Goal: Information Seeking & Learning: Learn about a topic

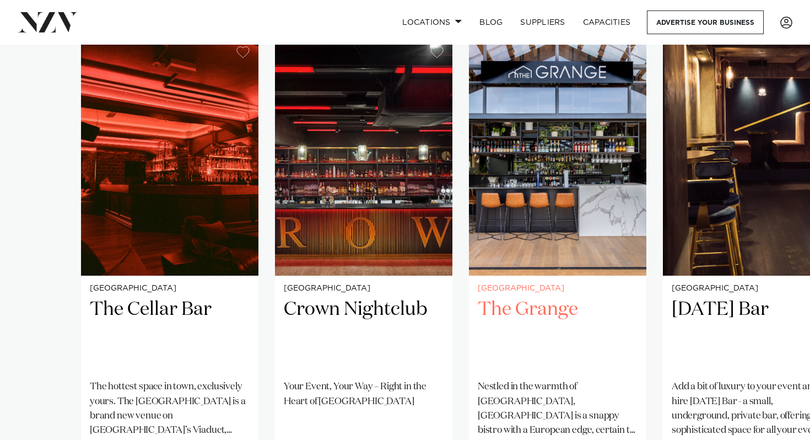
scroll to position [744, 0]
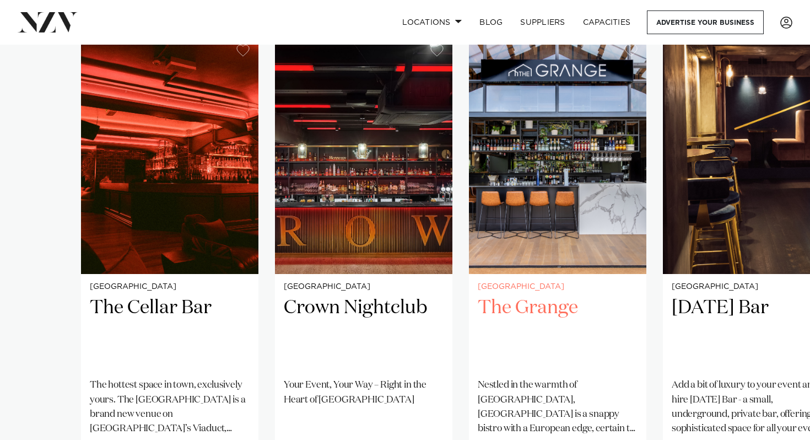
click at [564, 303] on h2 "The Grange" at bounding box center [558, 332] width 160 height 74
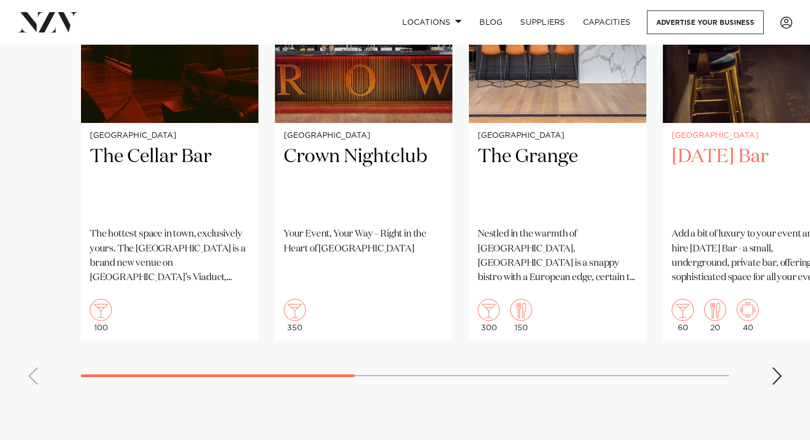
scroll to position [931, 0]
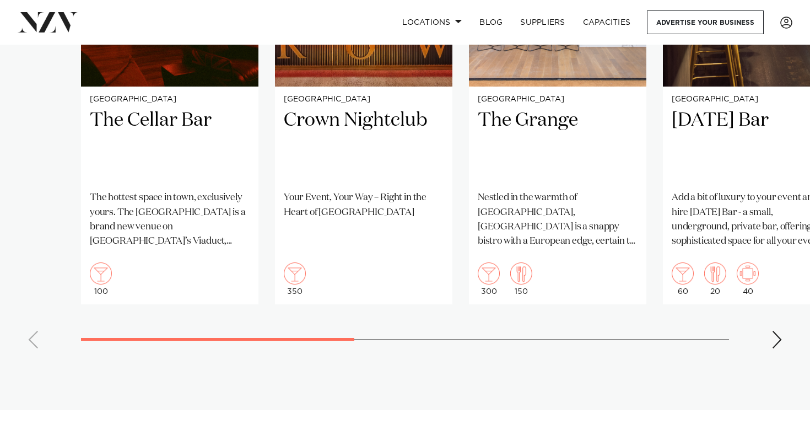
click at [792, 347] on swiper-container "[GEOGRAPHIC_DATA] The Cellar Bar The hottest space in town, exclusively yours. …" at bounding box center [405, 102] width 810 height 509
click at [781, 345] on div "Next slide" at bounding box center [777, 340] width 11 height 18
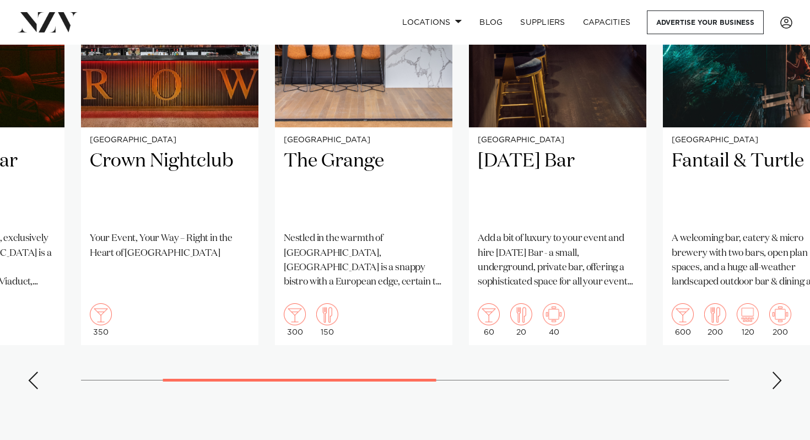
scroll to position [887, 0]
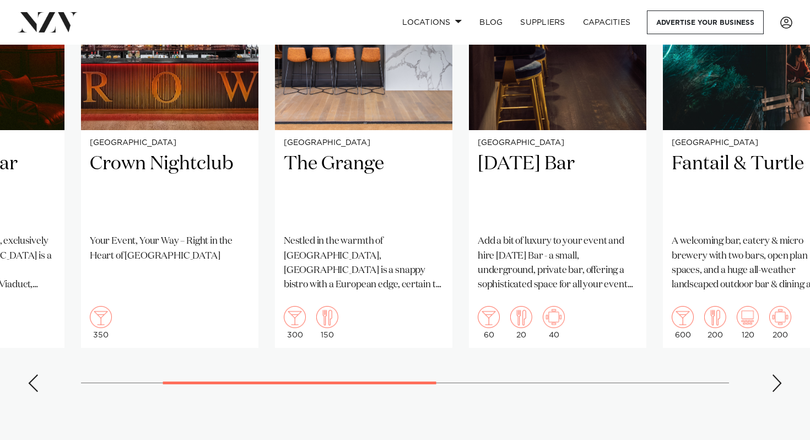
click at [763, 377] on swiper-container "[GEOGRAPHIC_DATA] The Cellar Bar The hottest space in town, exclusively yours. …" at bounding box center [405, 146] width 810 height 509
click at [773, 379] on div "Next slide" at bounding box center [777, 383] width 11 height 18
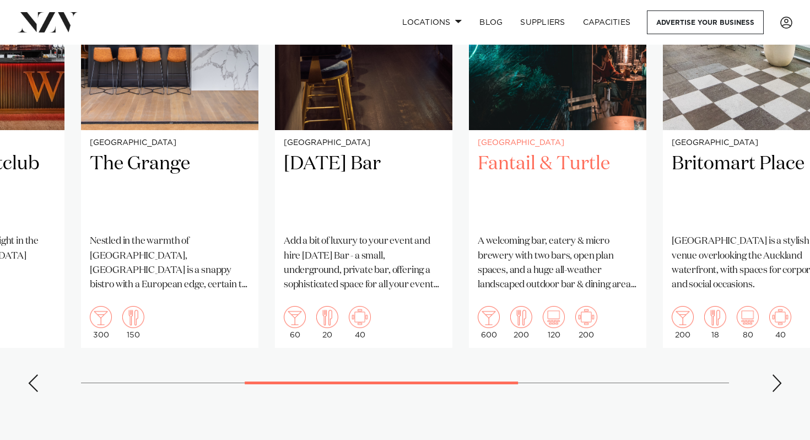
click at [557, 165] on h2 "Fantail & Turtle" at bounding box center [558, 189] width 160 height 74
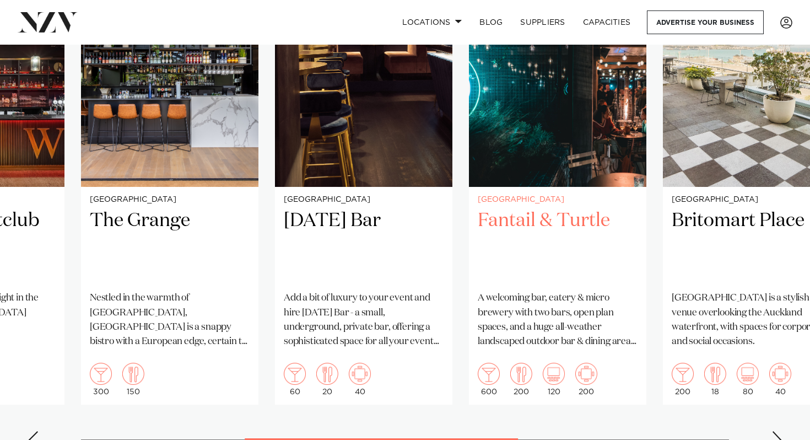
scroll to position [830, 0]
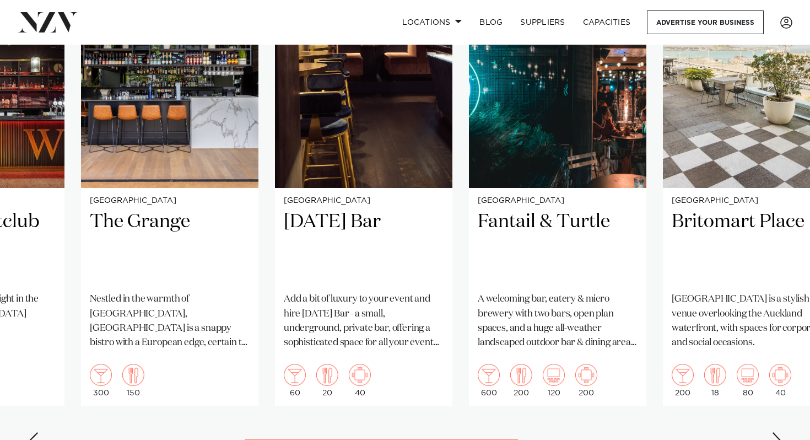
click at [594, 423] on swiper-container "[GEOGRAPHIC_DATA] The Cellar Bar The hottest space in town, exclusively yours. …" at bounding box center [405, 204] width 810 height 509
click at [780, 434] on div "Next slide" at bounding box center [777, 441] width 11 height 18
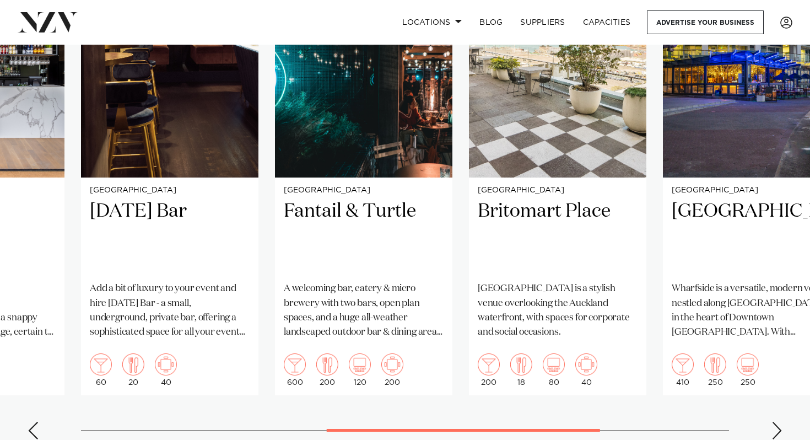
scroll to position [842, 0]
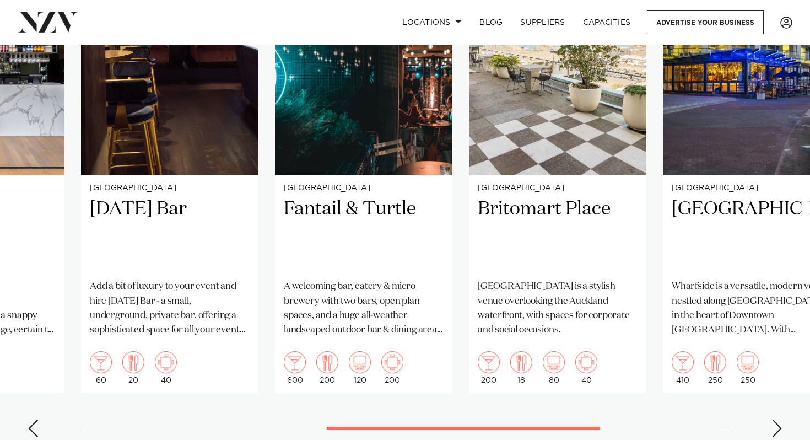
click at [767, 430] on swiper-container "[GEOGRAPHIC_DATA] The Cellar Bar The hottest space in town, exclusively yours. …" at bounding box center [405, 191] width 810 height 509
click at [774, 430] on div "Next slide" at bounding box center [777, 428] width 11 height 18
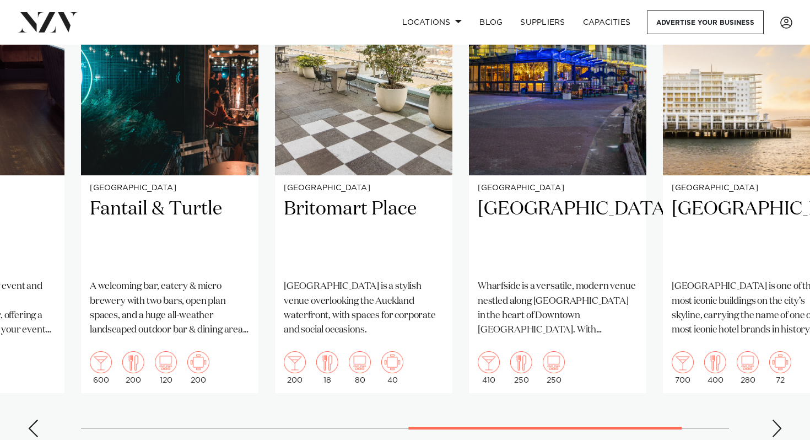
click at [776, 430] on div "Next slide" at bounding box center [777, 428] width 11 height 18
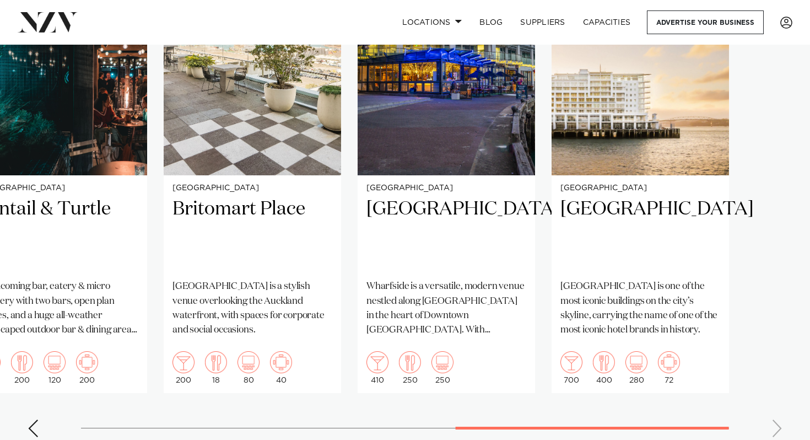
click at [776, 430] on swiper-container "Auckland The Cellar Bar The hottest space in town, exclusively yours. The Cella…" at bounding box center [405, 191] width 810 height 509
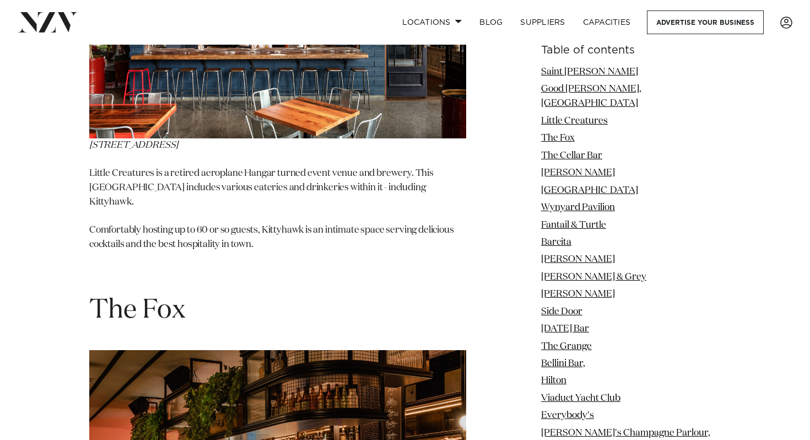
scroll to position [2283, 0]
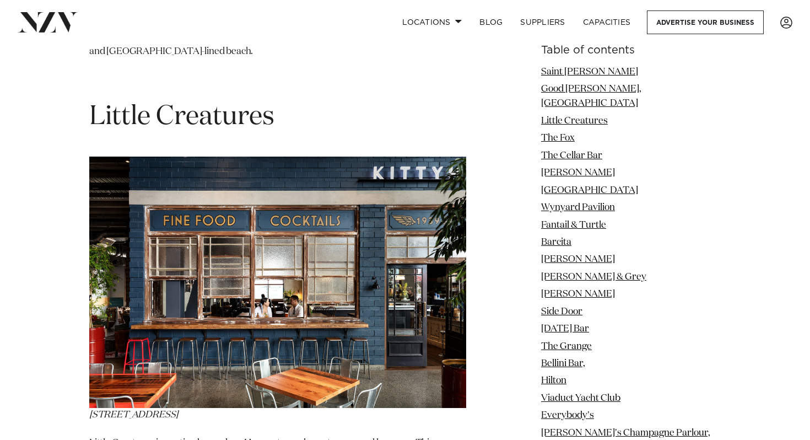
click at [268, 216] on img at bounding box center [277, 282] width 377 height 251
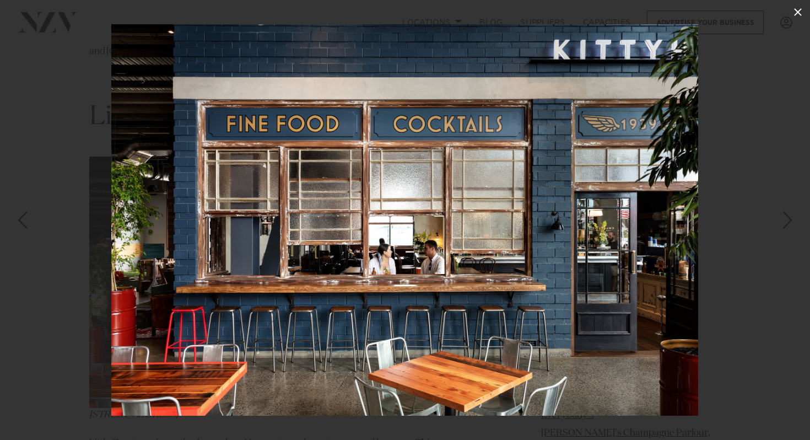
click at [796, 13] on icon at bounding box center [798, 12] width 13 height 13
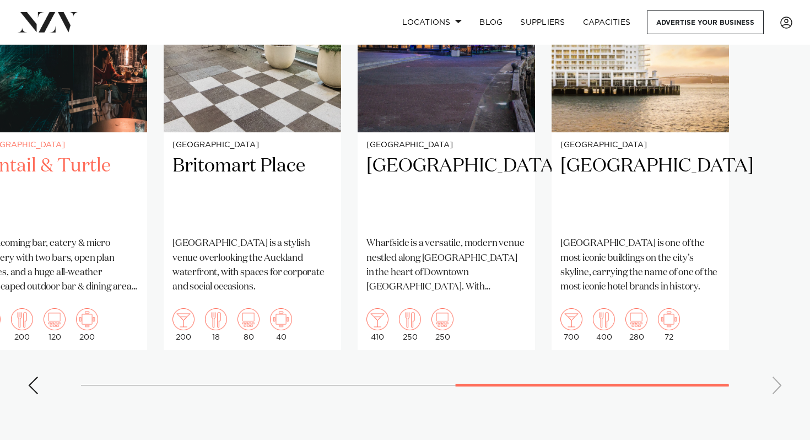
scroll to position [888, 0]
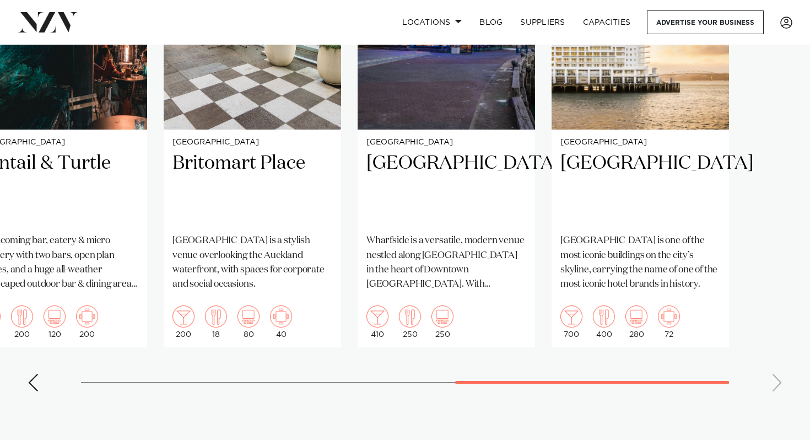
click at [38, 385] on div "Previous slide" at bounding box center [33, 383] width 11 height 18
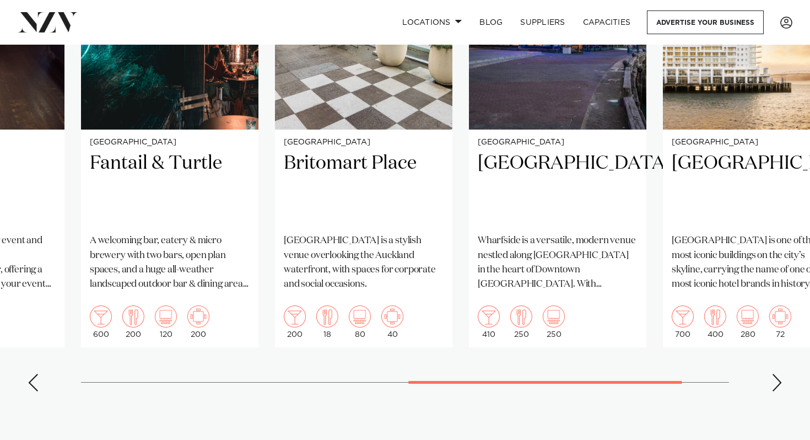
click at [38, 385] on div "Previous slide" at bounding box center [33, 383] width 11 height 18
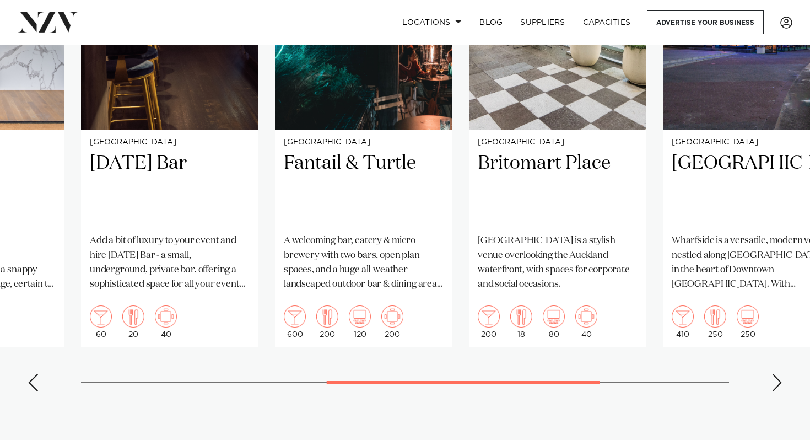
click at [38, 385] on div "Previous slide" at bounding box center [33, 383] width 11 height 18
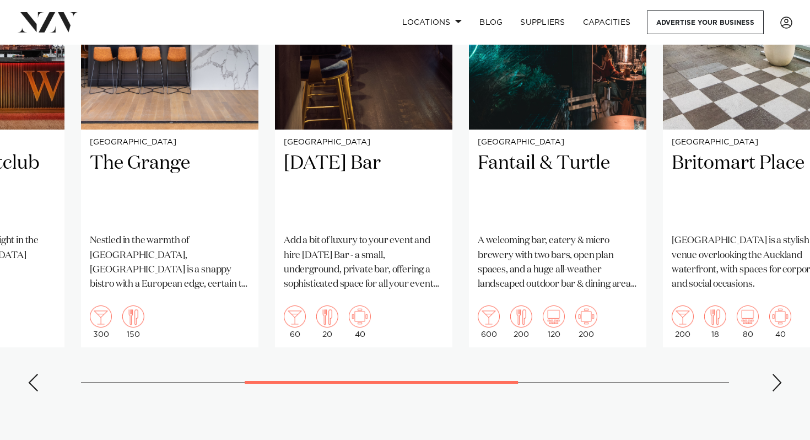
click at [38, 385] on div "Previous slide" at bounding box center [33, 383] width 11 height 18
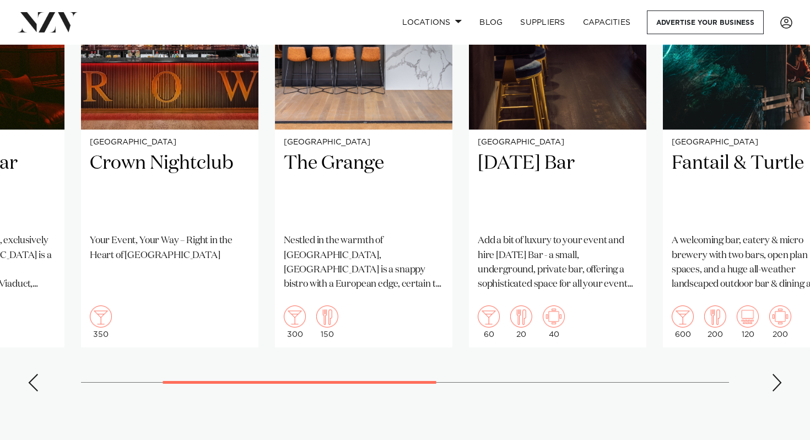
click at [38, 385] on div "Previous slide" at bounding box center [33, 383] width 11 height 18
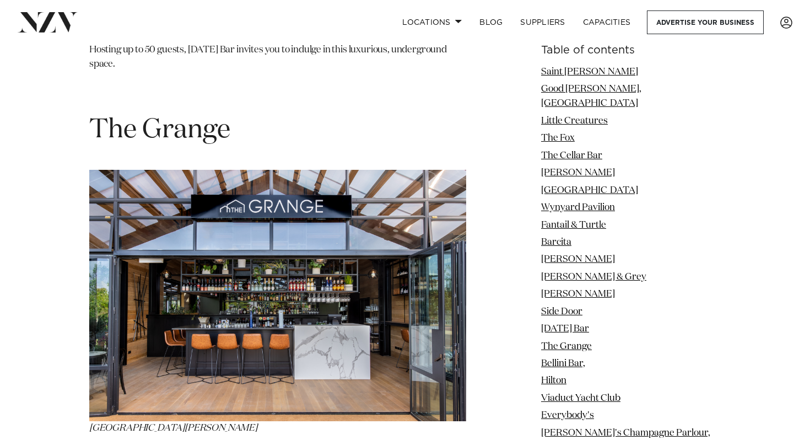
scroll to position [8651, 0]
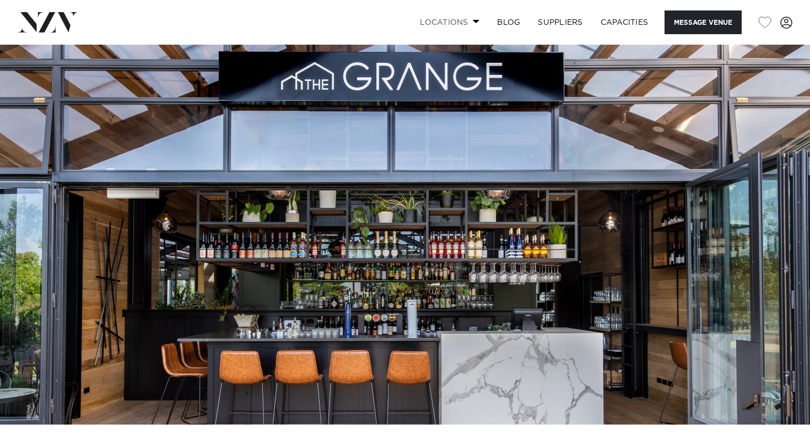
click at [461, 18] on link "Locations" at bounding box center [449, 22] width 77 height 24
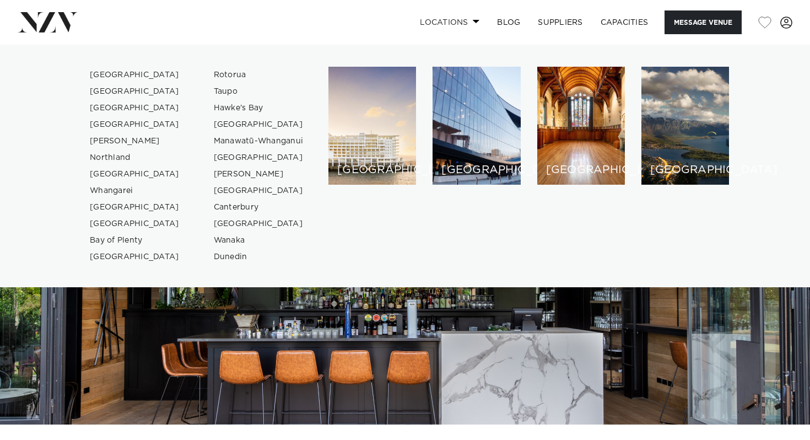
click at [461, 18] on link "Locations" at bounding box center [449, 22] width 77 height 24
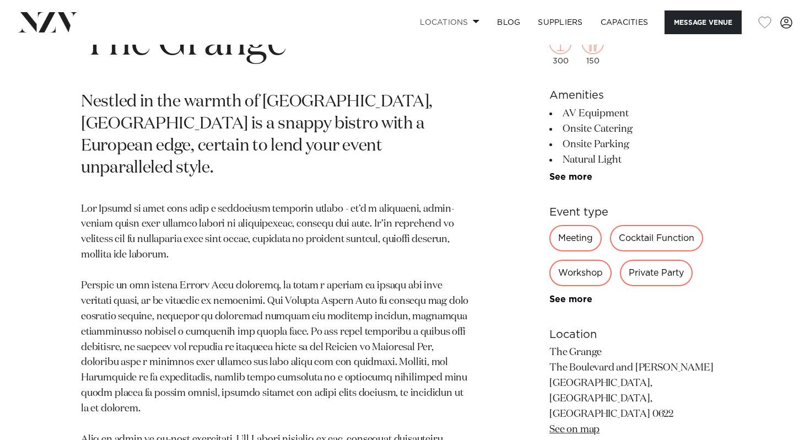
scroll to position [467, 0]
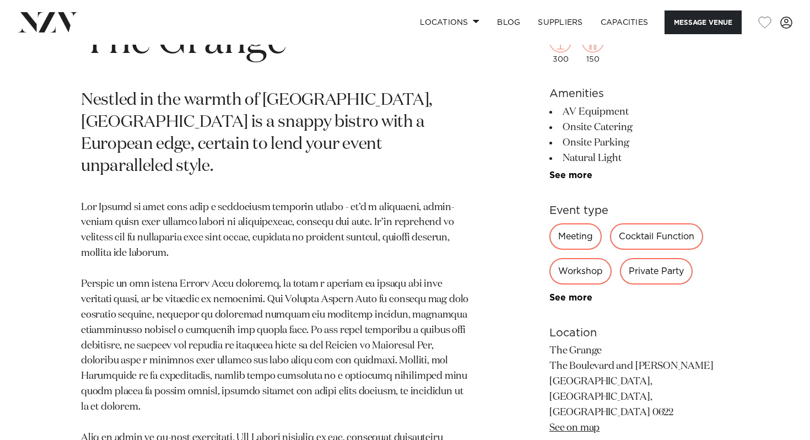
click at [648, 260] on div "Private Party" at bounding box center [656, 271] width 73 height 26
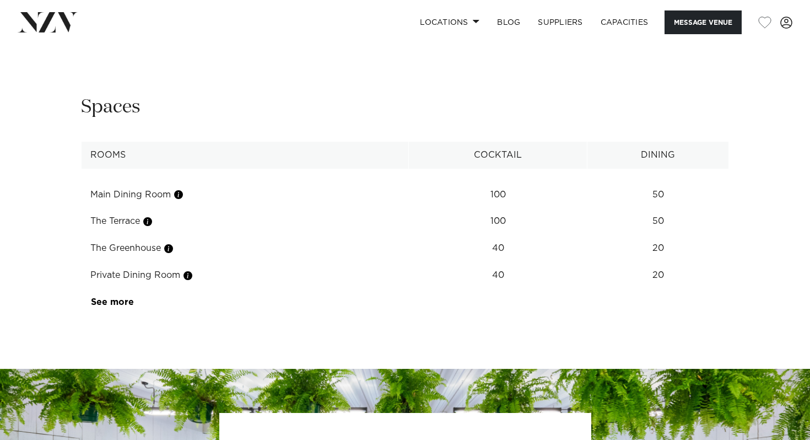
scroll to position [1349, 0]
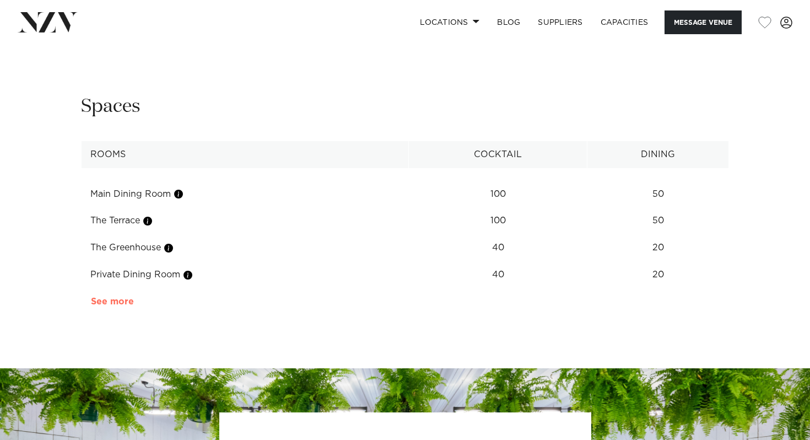
click at [115, 297] on link "See more" at bounding box center [134, 301] width 86 height 9
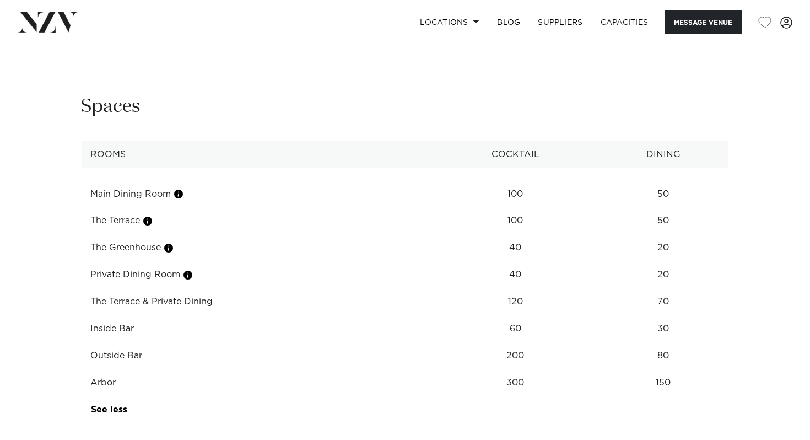
click at [113, 315] on td "Inside Bar" at bounding box center [258, 328] width 352 height 27
click at [193, 342] on td "Outside Bar" at bounding box center [258, 355] width 352 height 27
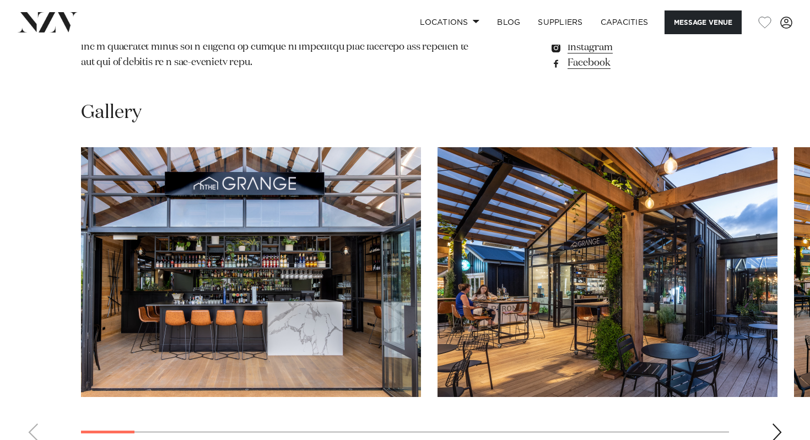
scroll to position [976, 0]
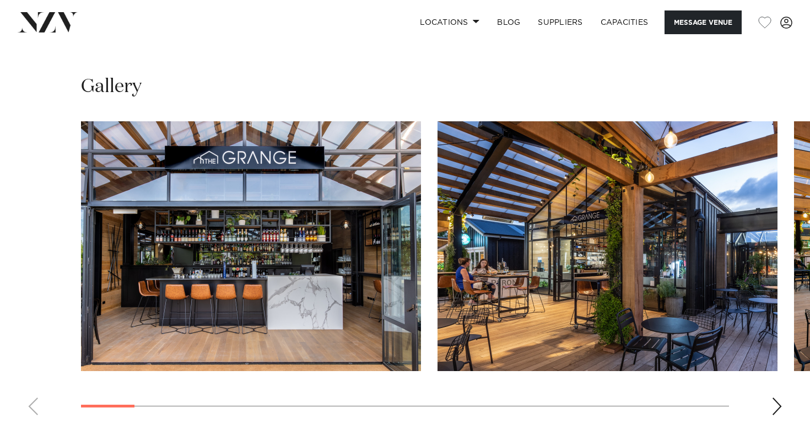
click at [775, 397] on div "Next slide" at bounding box center [777, 406] width 11 height 18
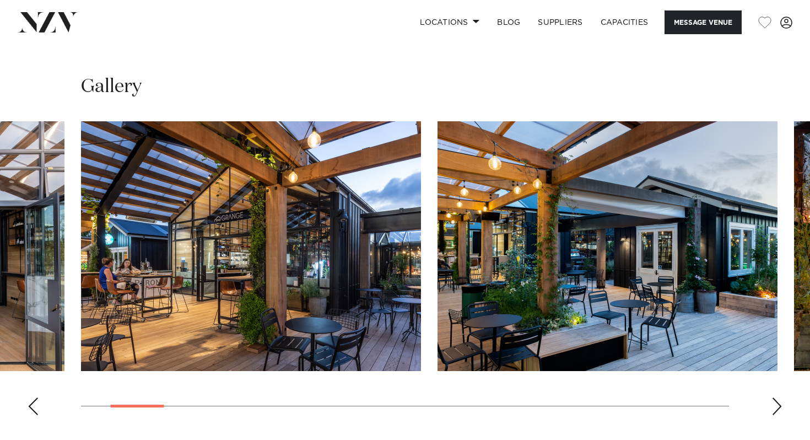
click at [775, 397] on div "Next slide" at bounding box center [777, 406] width 11 height 18
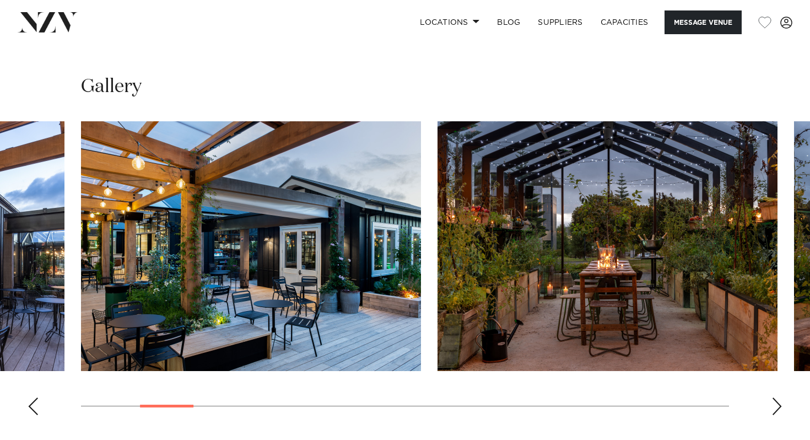
click at [775, 397] on div "Next slide" at bounding box center [777, 406] width 11 height 18
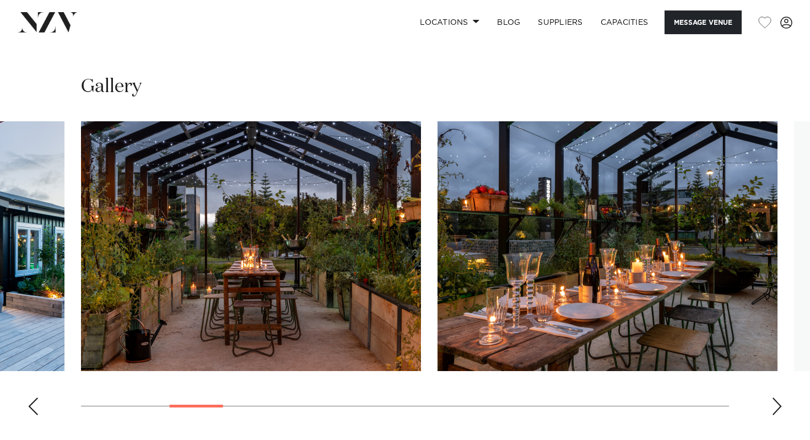
click at [775, 397] on div "Next slide" at bounding box center [777, 406] width 11 height 18
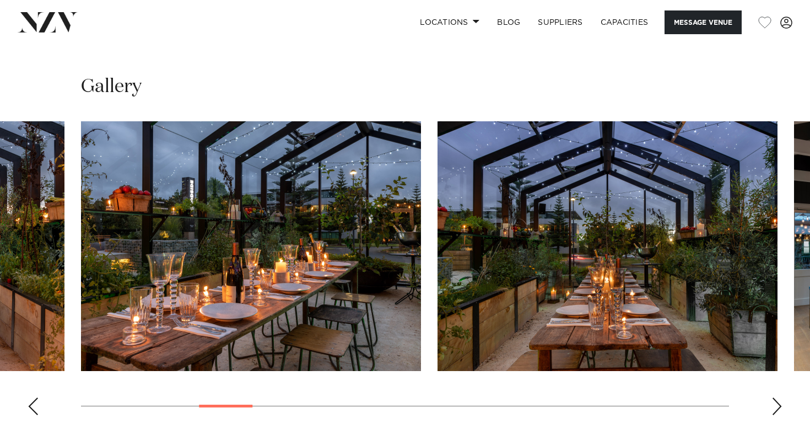
click at [775, 397] on div "Next slide" at bounding box center [777, 406] width 11 height 18
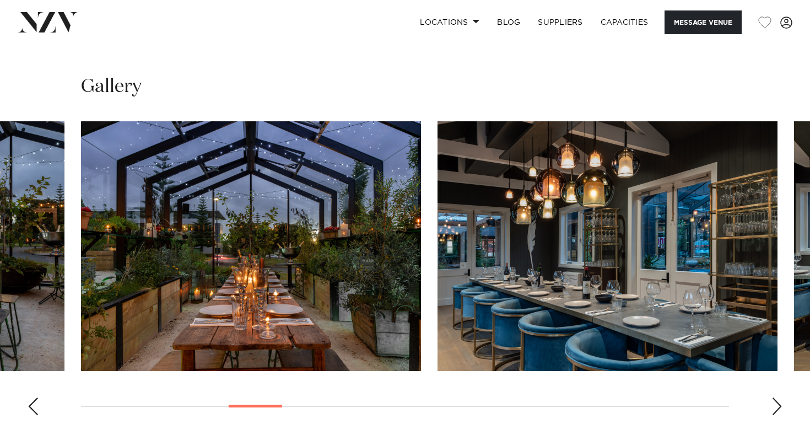
click at [775, 397] on div "Next slide" at bounding box center [777, 406] width 11 height 18
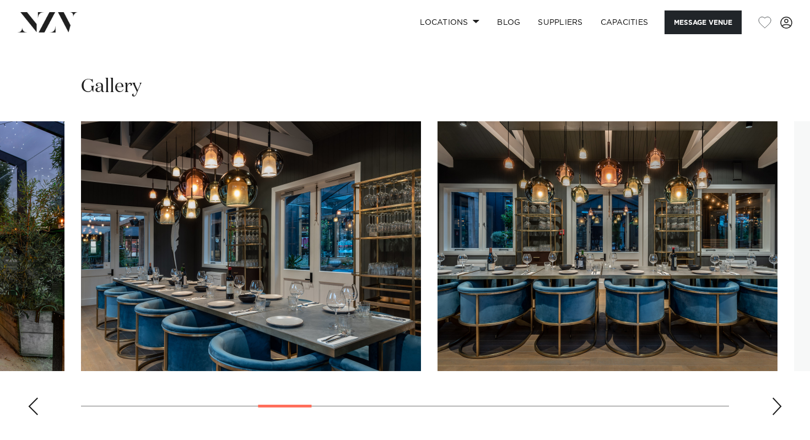
click at [775, 397] on div "Next slide" at bounding box center [777, 406] width 11 height 18
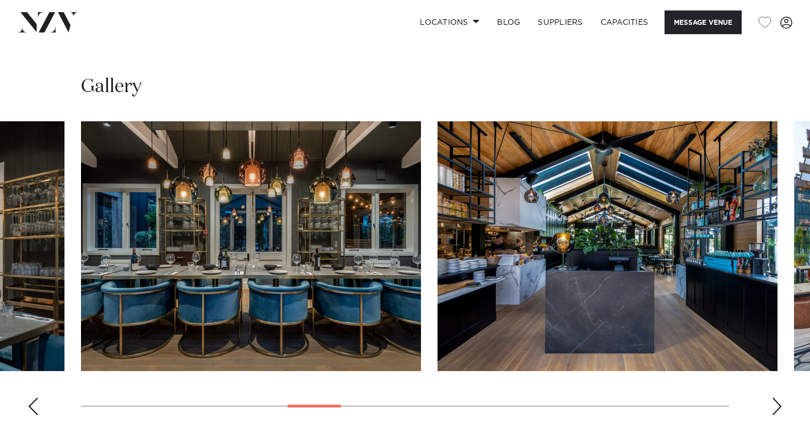
click at [775, 397] on div "Next slide" at bounding box center [777, 406] width 11 height 18
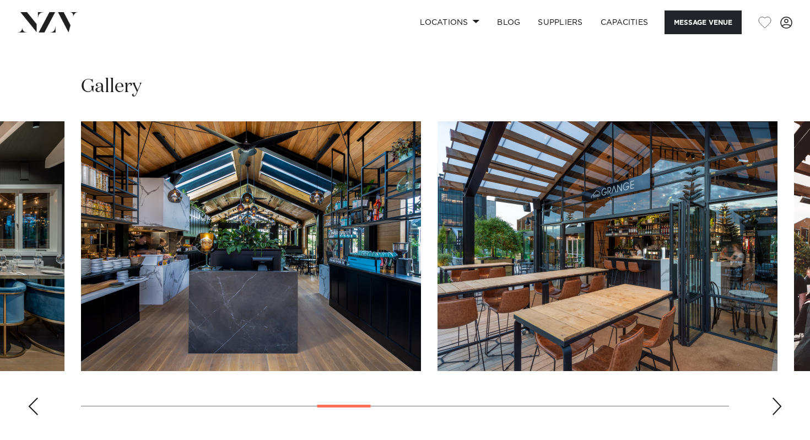
click at [775, 397] on div "Next slide" at bounding box center [777, 406] width 11 height 18
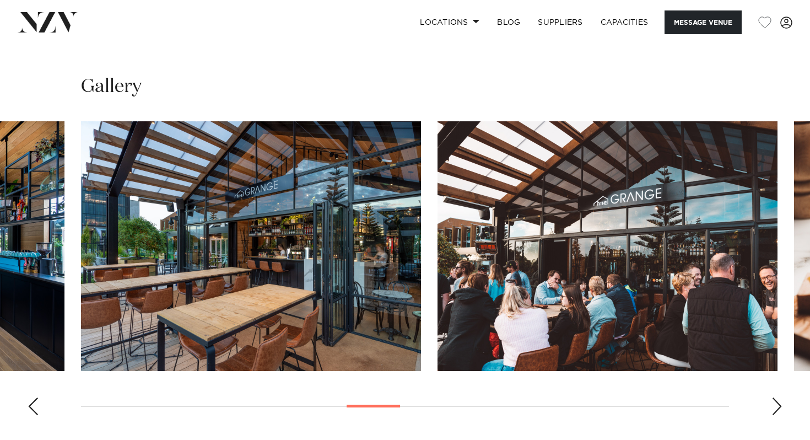
click at [775, 397] on div "Next slide" at bounding box center [777, 406] width 11 height 18
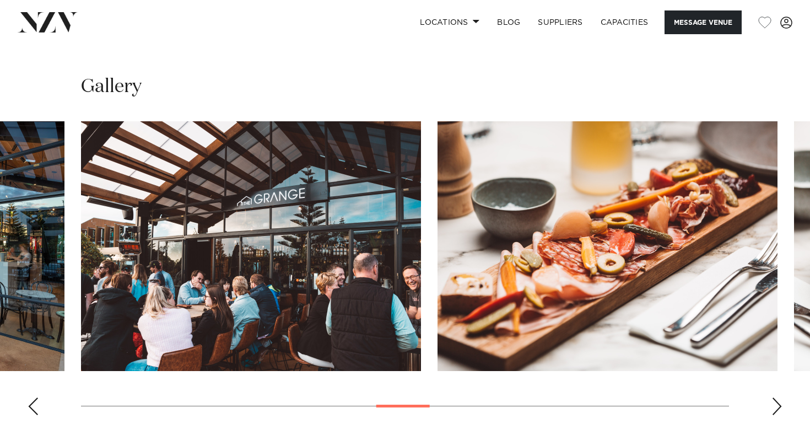
click at [775, 397] on div "Next slide" at bounding box center [777, 406] width 11 height 18
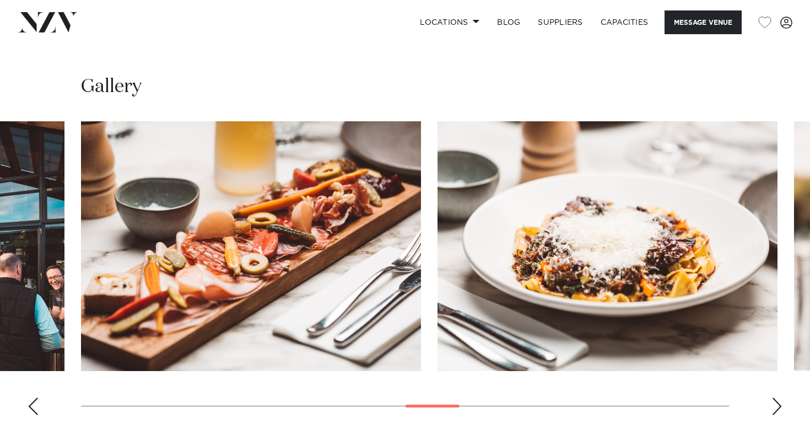
click at [775, 397] on div "Next slide" at bounding box center [777, 406] width 11 height 18
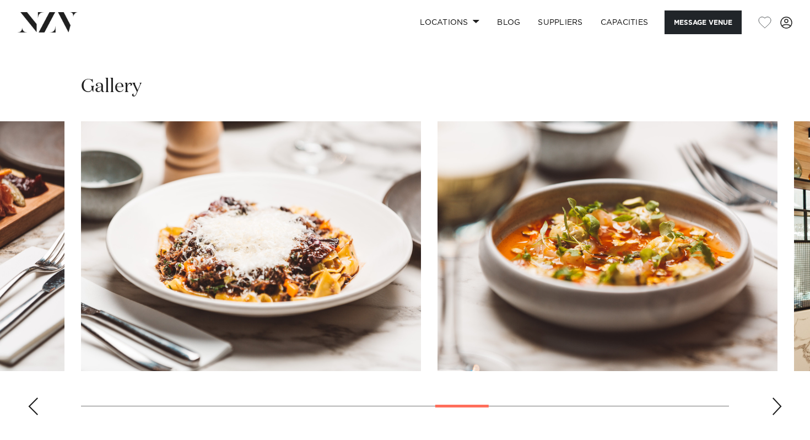
click at [775, 397] on div "Next slide" at bounding box center [777, 406] width 11 height 18
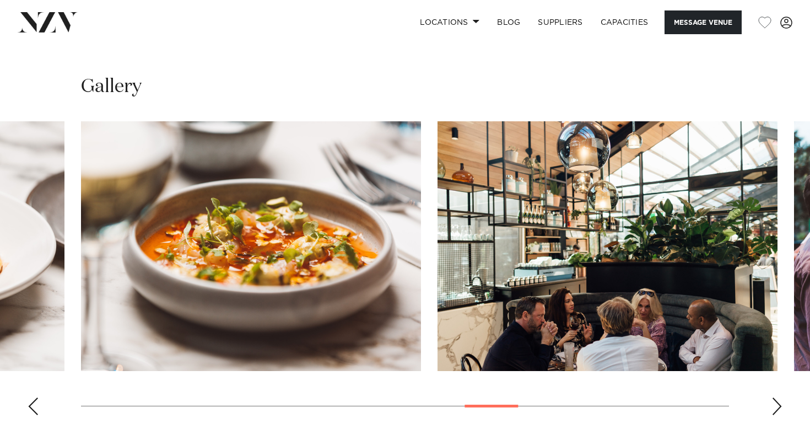
click at [775, 397] on div "Next slide" at bounding box center [777, 406] width 11 height 18
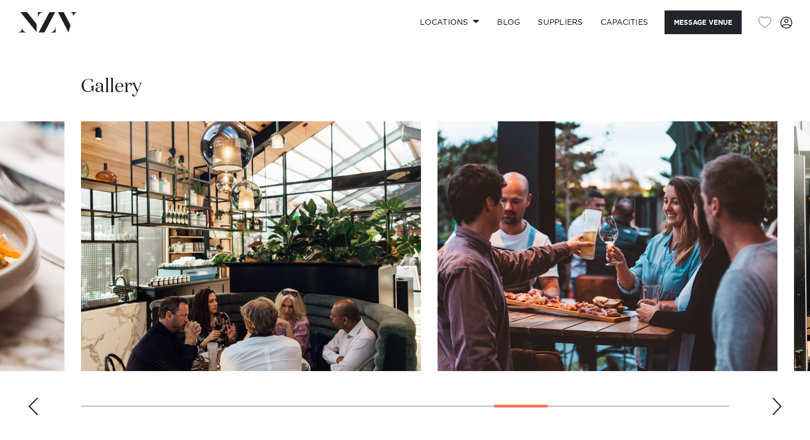
click at [775, 397] on div "Next slide" at bounding box center [777, 406] width 11 height 18
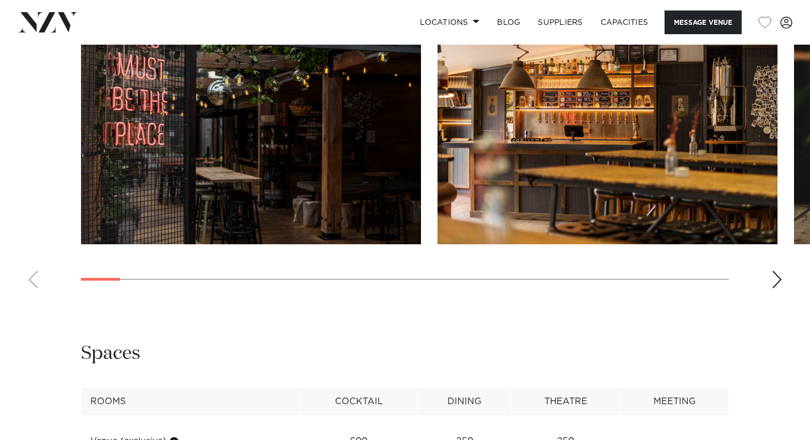
scroll to position [1466, 0]
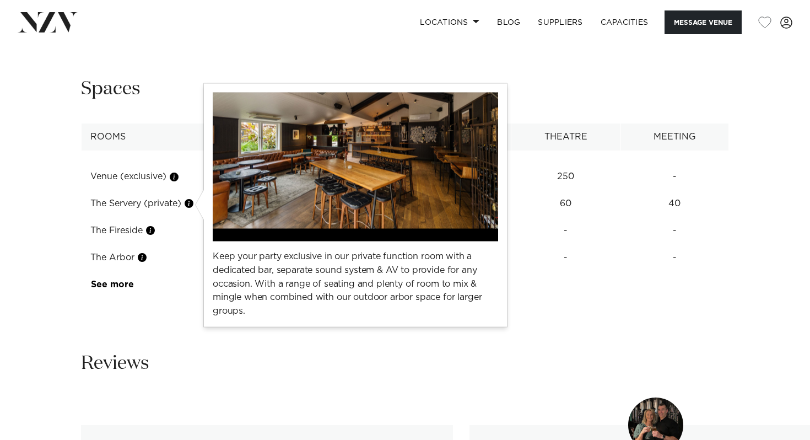
click at [193, 207] on button "button" at bounding box center [189, 203] width 11 height 11
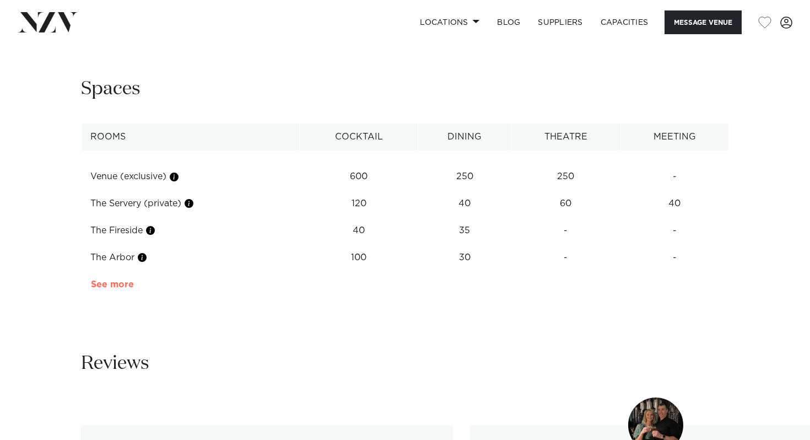
click at [114, 286] on link "See more" at bounding box center [134, 284] width 86 height 9
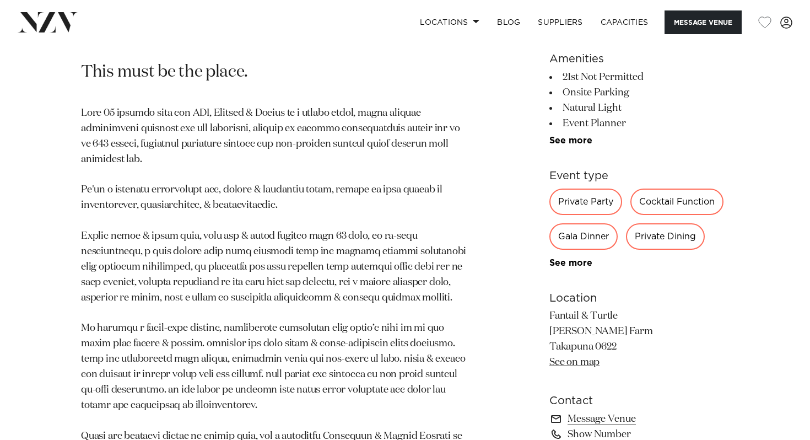
scroll to position [573, 0]
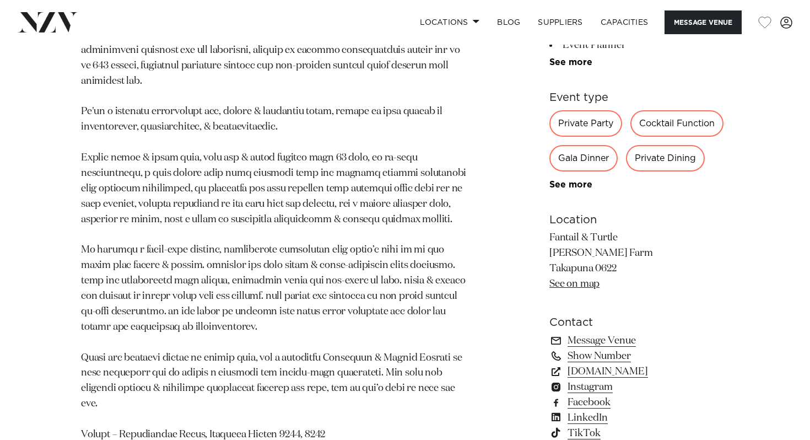
click at [578, 159] on div "Gala Dinner" at bounding box center [584, 158] width 68 height 26
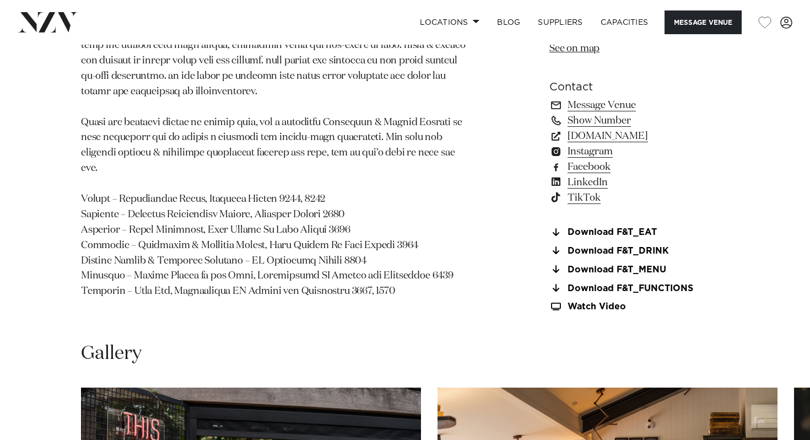
scroll to position [808, 0]
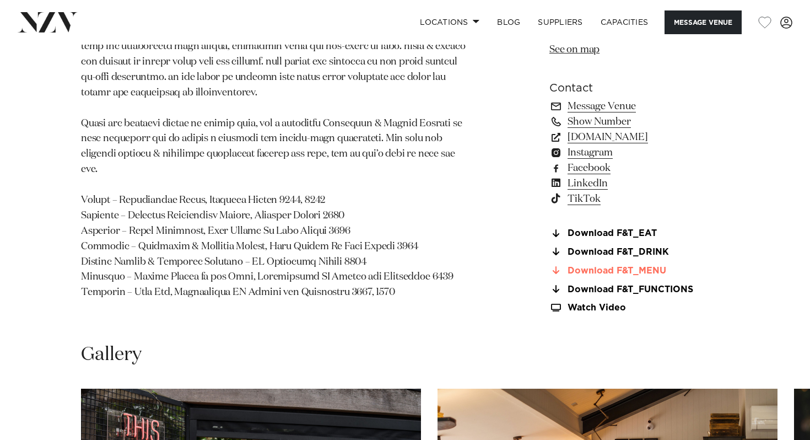
click at [643, 271] on link "Download F&T_MENU" at bounding box center [640, 271] width 180 height 10
click at [615, 232] on link "Download F&T_EAT" at bounding box center [640, 234] width 180 height 10
click at [610, 293] on link "Download F&T_FUNCTIONS" at bounding box center [640, 289] width 180 height 10
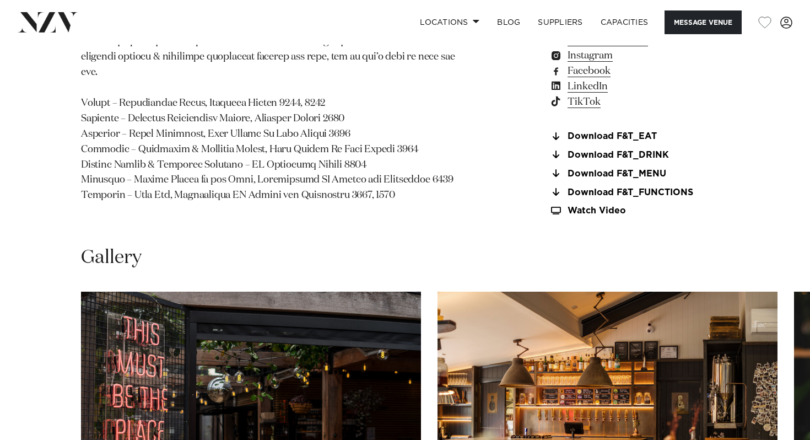
scroll to position [1078, 0]
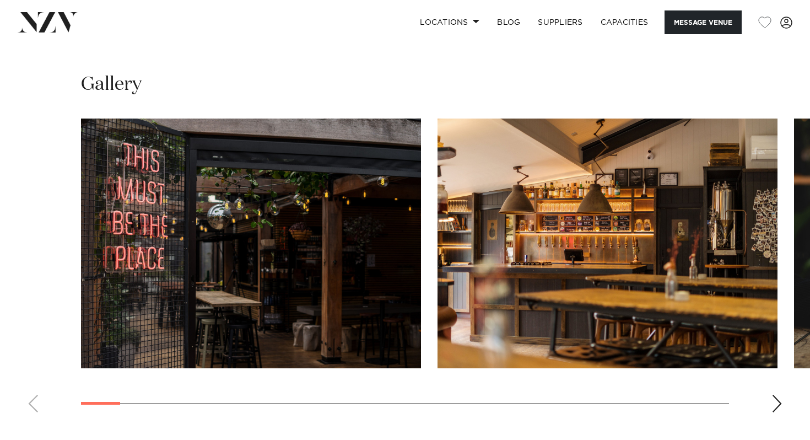
click at [776, 406] on div "Next slide" at bounding box center [777, 404] width 11 height 18
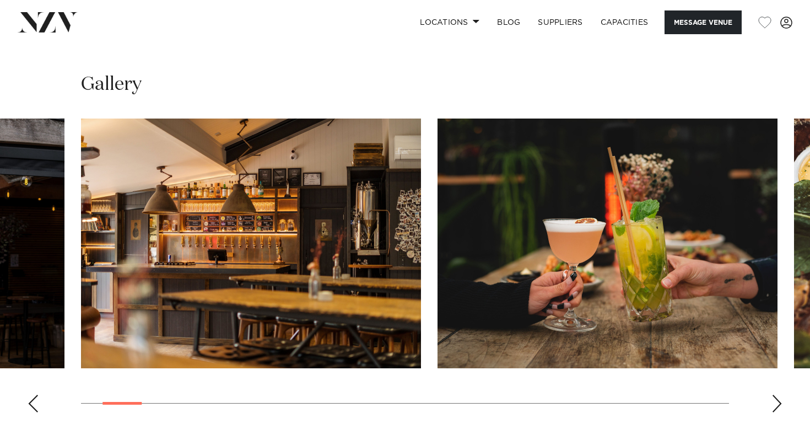
click at [778, 406] on div "Next slide" at bounding box center [777, 404] width 11 height 18
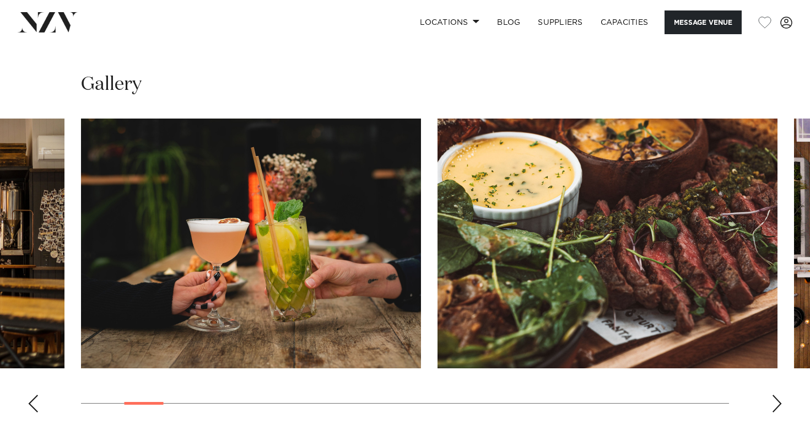
click at [778, 406] on div "Next slide" at bounding box center [777, 404] width 11 height 18
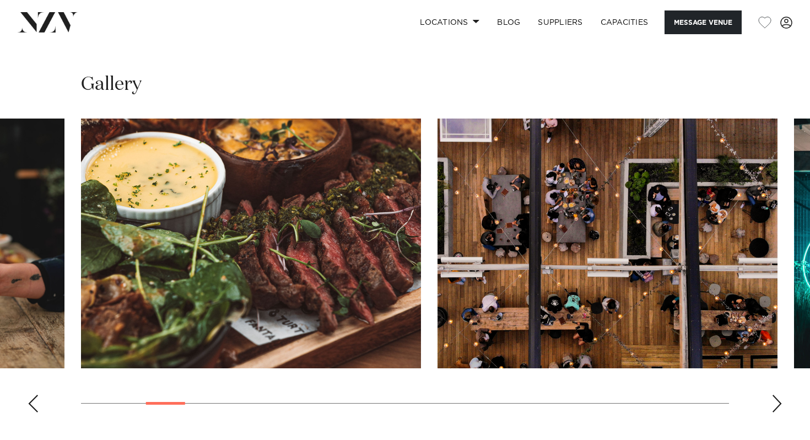
click at [778, 406] on div "Next slide" at bounding box center [777, 404] width 11 height 18
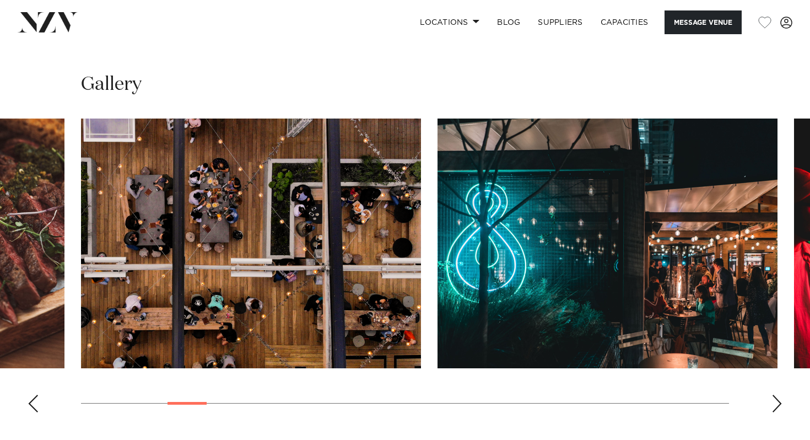
click at [778, 406] on div "Next slide" at bounding box center [777, 404] width 11 height 18
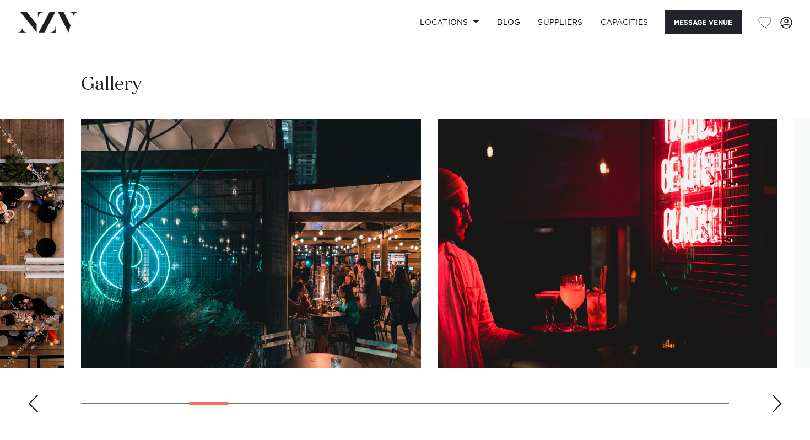
click at [778, 406] on div "Next slide" at bounding box center [777, 404] width 11 height 18
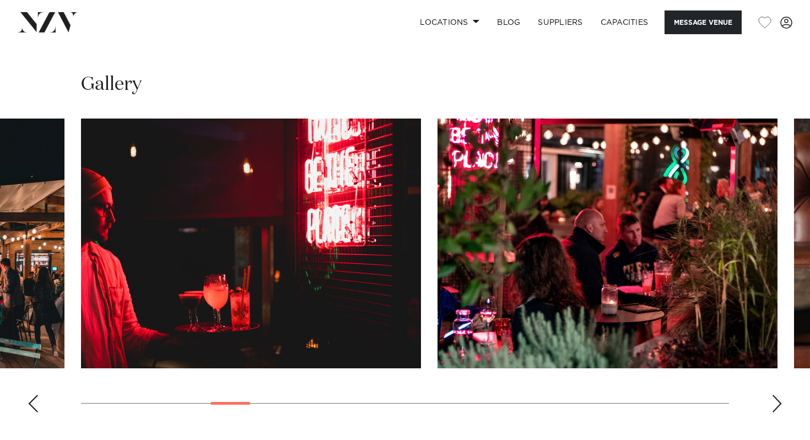
click at [778, 406] on div "Next slide" at bounding box center [777, 404] width 11 height 18
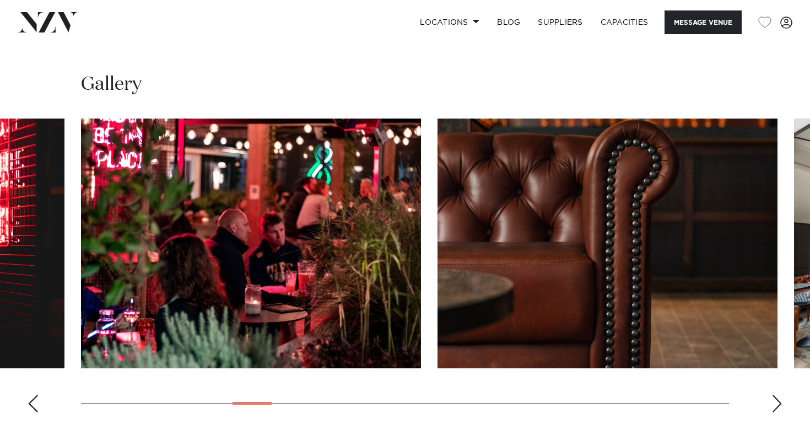
click at [778, 406] on div "Next slide" at bounding box center [777, 404] width 11 height 18
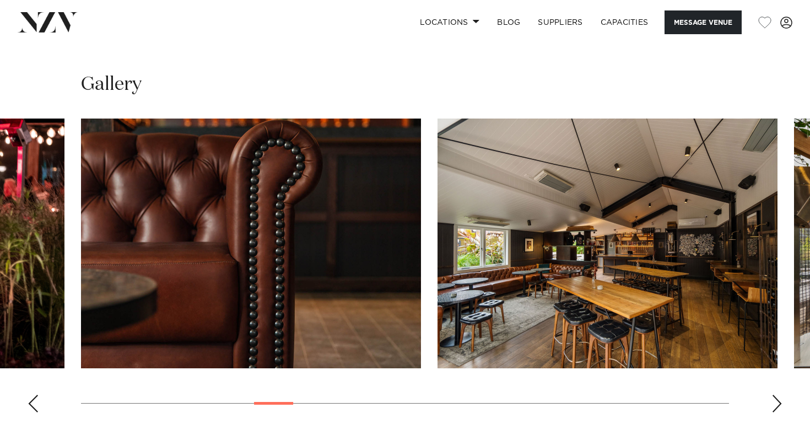
click at [778, 401] on div "Next slide" at bounding box center [777, 404] width 11 height 18
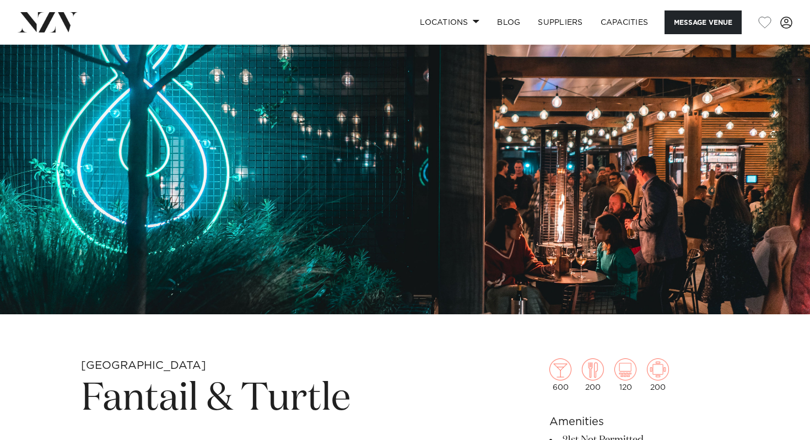
scroll to position [390, 0]
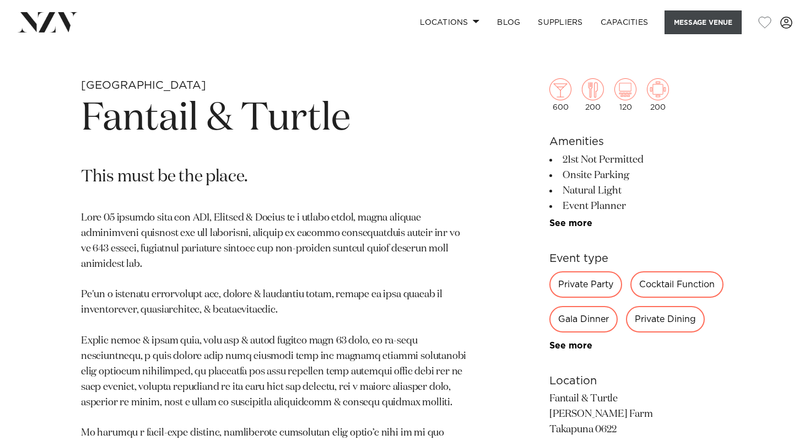
click at [689, 24] on button "Message Venue" at bounding box center [703, 22] width 77 height 24
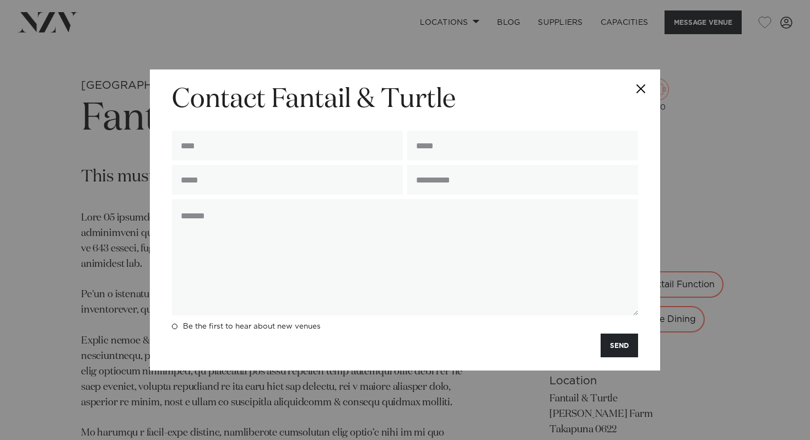
click at [637, 83] on button "Close" at bounding box center [641, 88] width 39 height 39
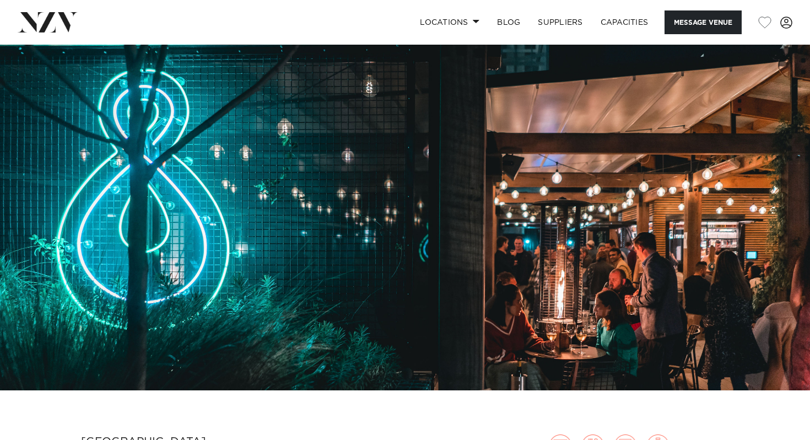
scroll to position [19, 0]
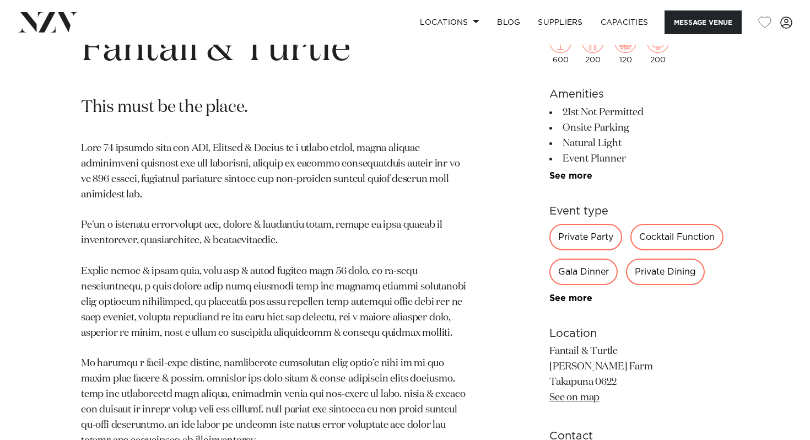
scroll to position [460, 0]
drag, startPoint x: 551, startPoint y: 109, endPoint x: 719, endPoint y: 109, distance: 167.6
click at [719, 109] on li "21st Not Permitted" at bounding box center [640, 111] width 180 height 15
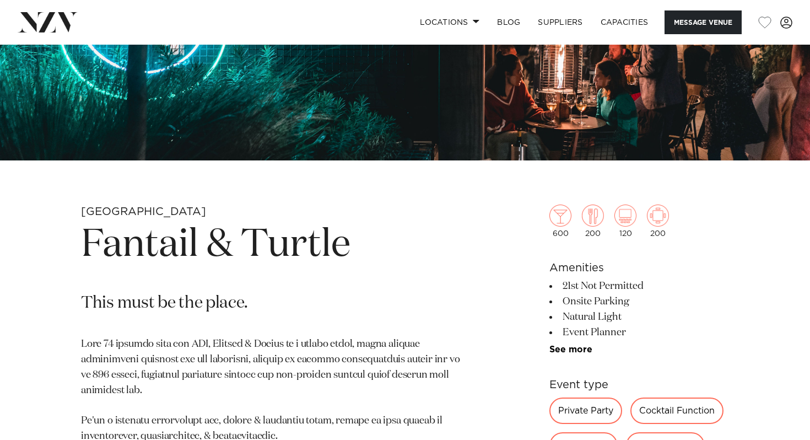
scroll to position [265, 0]
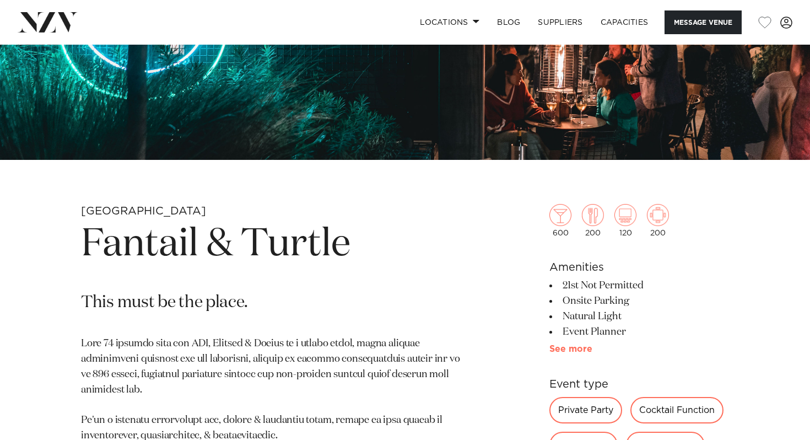
click at [576, 347] on link "See more" at bounding box center [593, 349] width 86 height 9
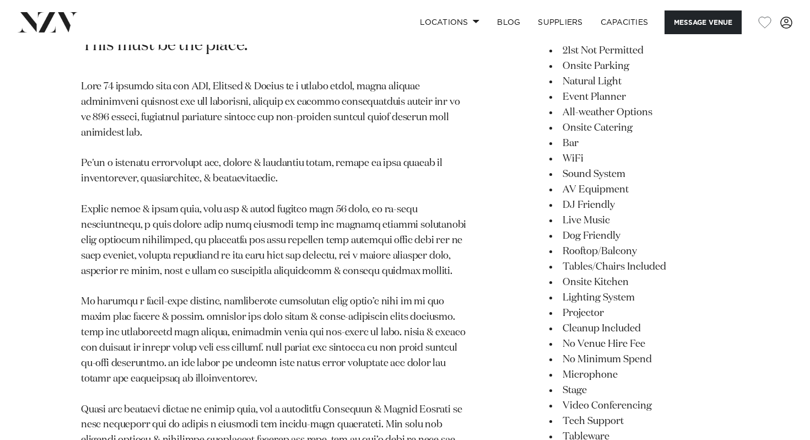
scroll to position [469, 0]
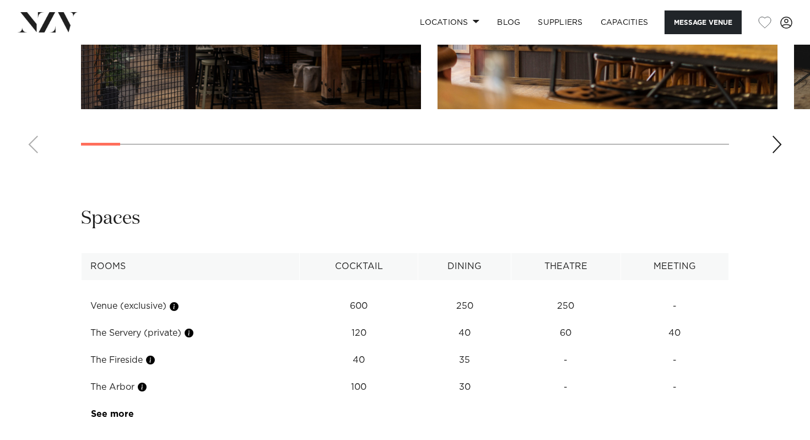
scroll to position [1569, 0]
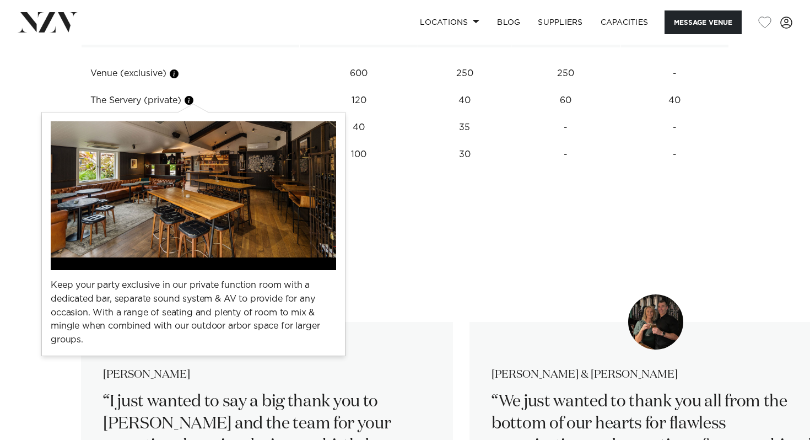
click at [193, 104] on div at bounding box center [194, 108] width 30 height 8
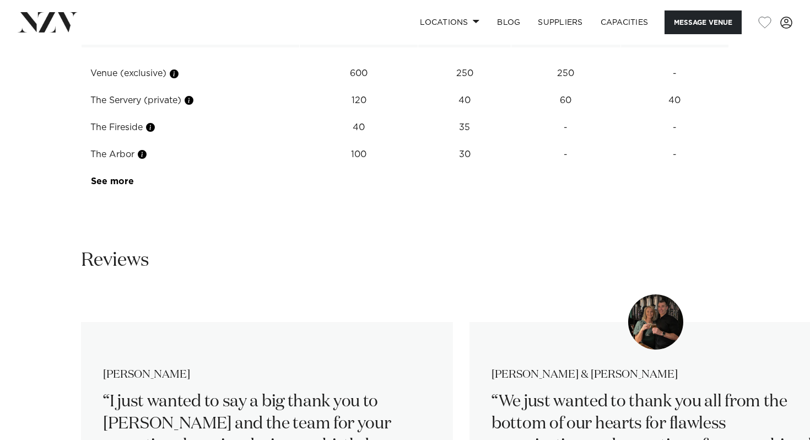
click at [241, 133] on td "The Fireside" at bounding box center [191, 127] width 218 height 27
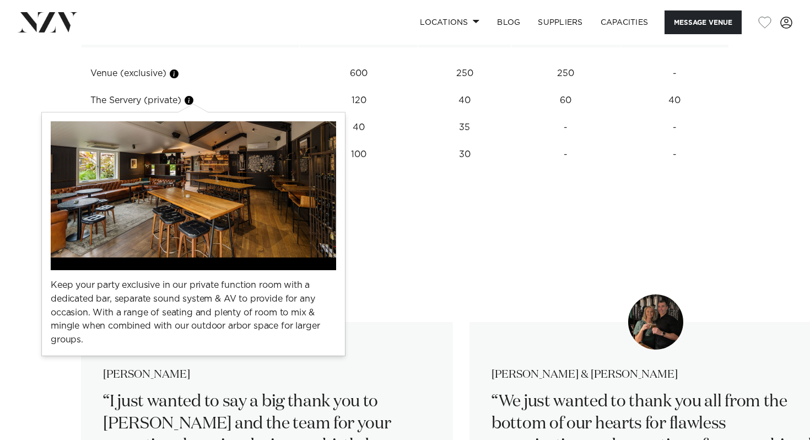
click at [191, 103] on button "button" at bounding box center [189, 100] width 11 height 11
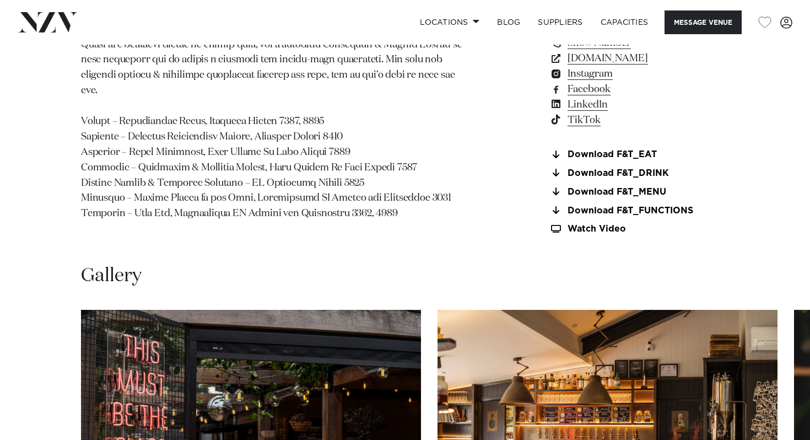
scroll to position [863, 0]
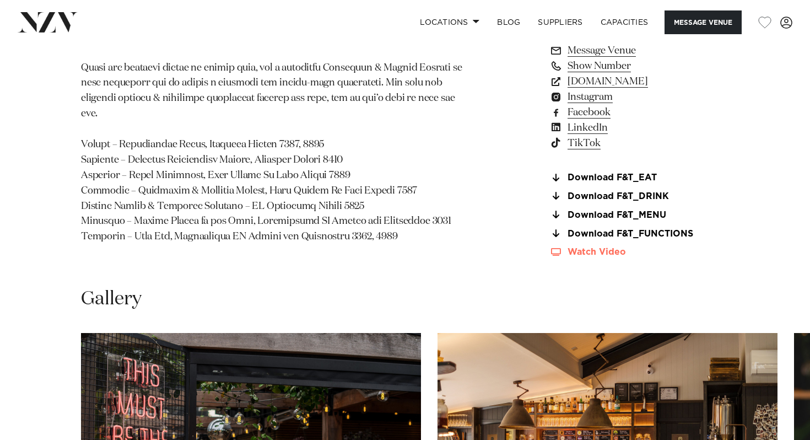
click at [597, 254] on link "Watch Video" at bounding box center [640, 252] width 180 height 9
click at [638, 238] on link "Download F&T_FUNCTIONS" at bounding box center [640, 234] width 180 height 10
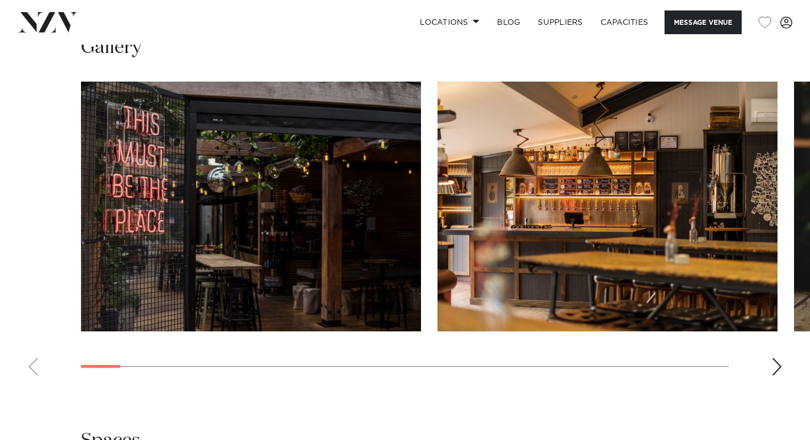
click at [776, 361] on div "Next slide" at bounding box center [777, 367] width 11 height 18
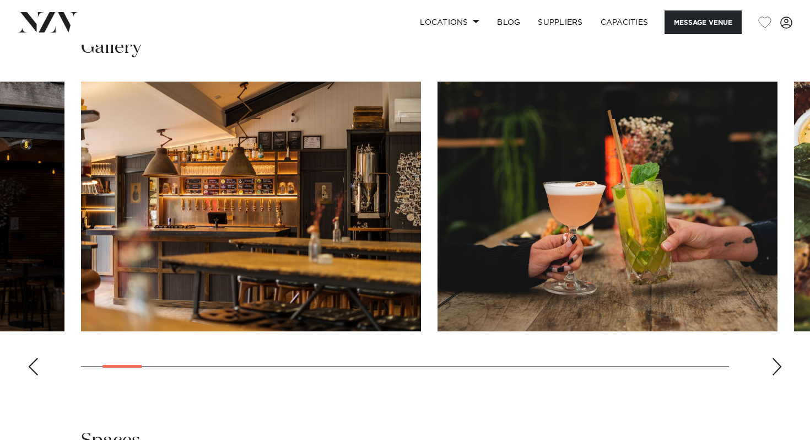
click at [776, 361] on div "Next slide" at bounding box center [777, 367] width 11 height 18
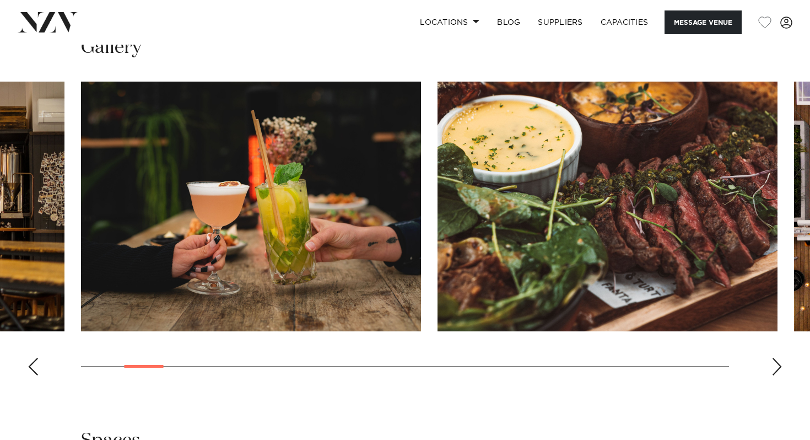
click at [775, 361] on div "Next slide" at bounding box center [777, 367] width 11 height 18
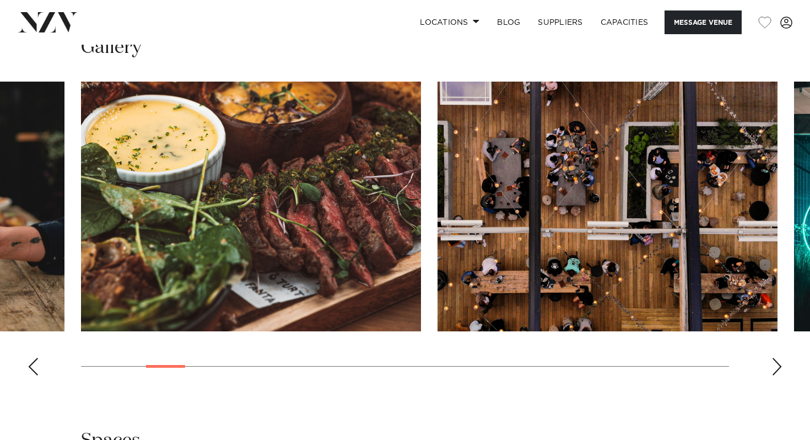
click at [775, 361] on div "Next slide" at bounding box center [777, 367] width 11 height 18
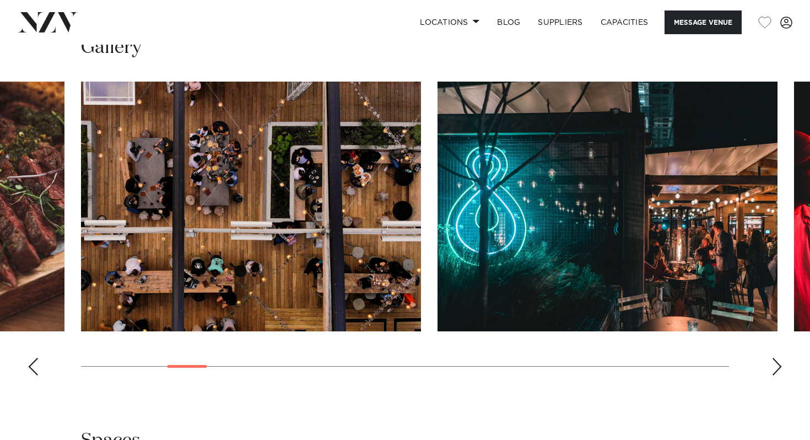
click at [775, 361] on div "Next slide" at bounding box center [777, 367] width 11 height 18
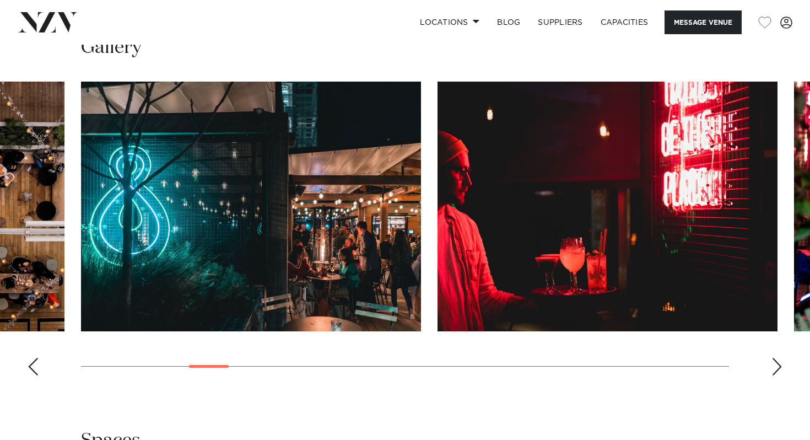
click at [775, 361] on div "Next slide" at bounding box center [777, 367] width 11 height 18
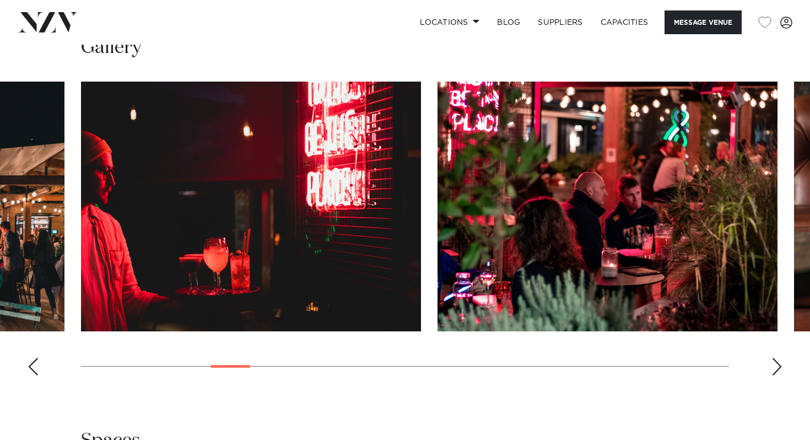
click at [775, 361] on div "Next slide" at bounding box center [777, 367] width 11 height 18
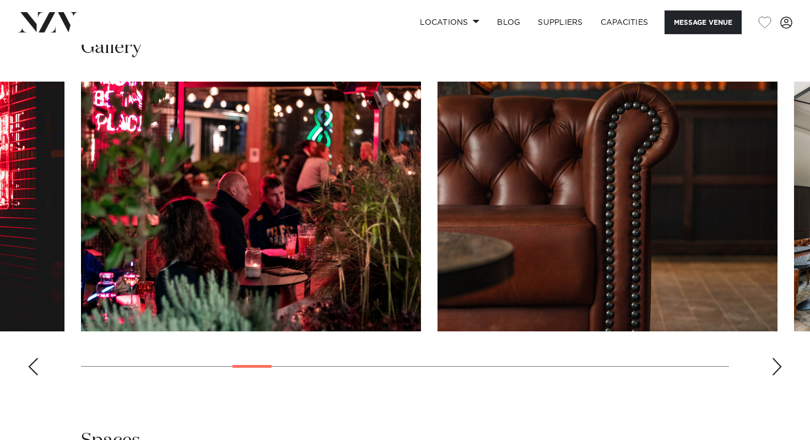
click at [775, 361] on div "Next slide" at bounding box center [777, 367] width 11 height 18
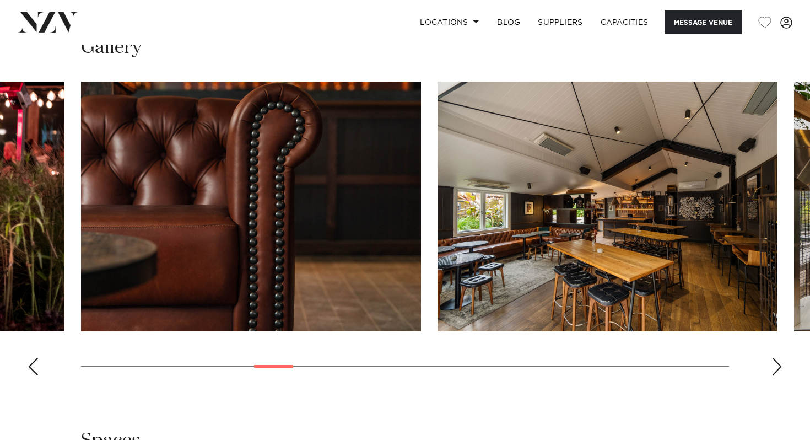
click at [775, 361] on div "Next slide" at bounding box center [777, 367] width 11 height 18
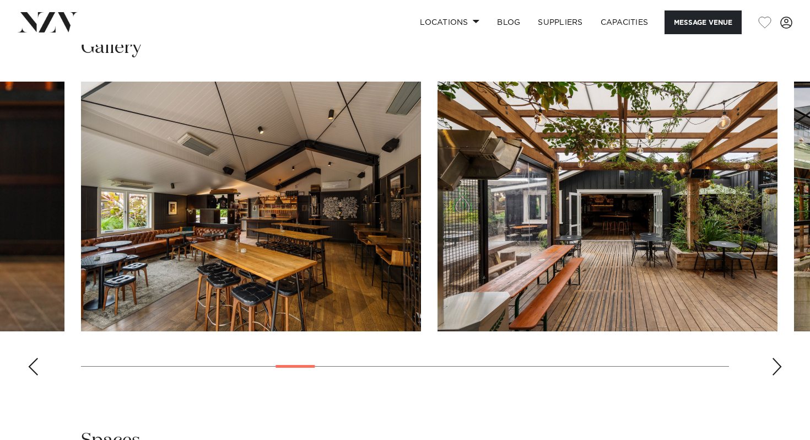
click at [775, 361] on div "Next slide" at bounding box center [777, 367] width 11 height 18
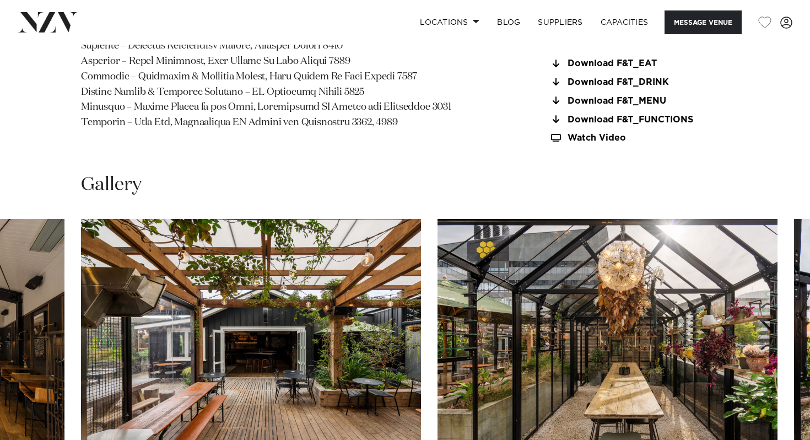
scroll to position [753, 0]
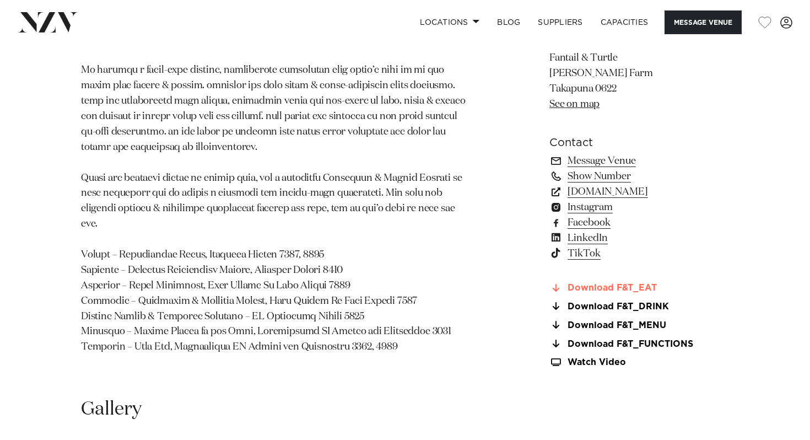
click at [620, 292] on link "Download F&T_EAT" at bounding box center [640, 288] width 180 height 10
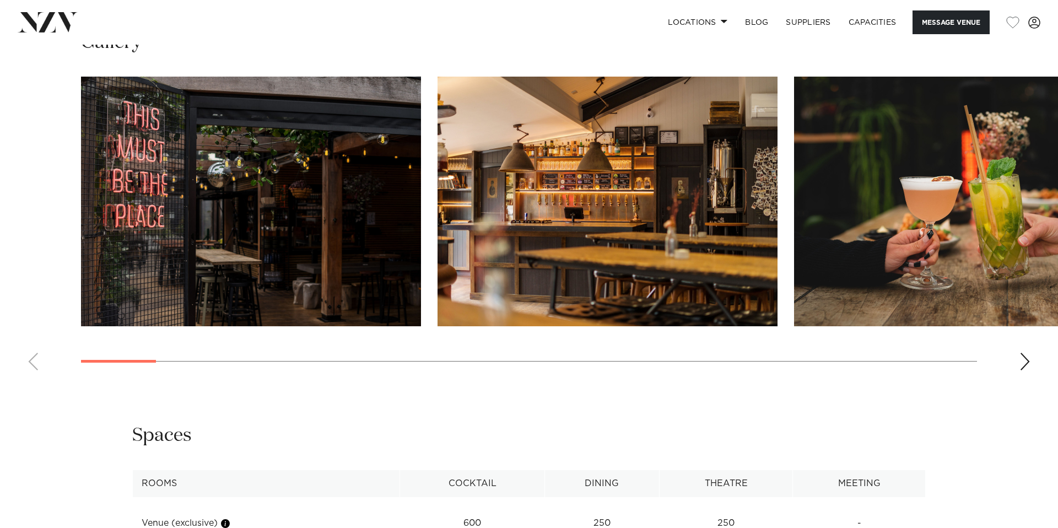
scroll to position [1235, 0]
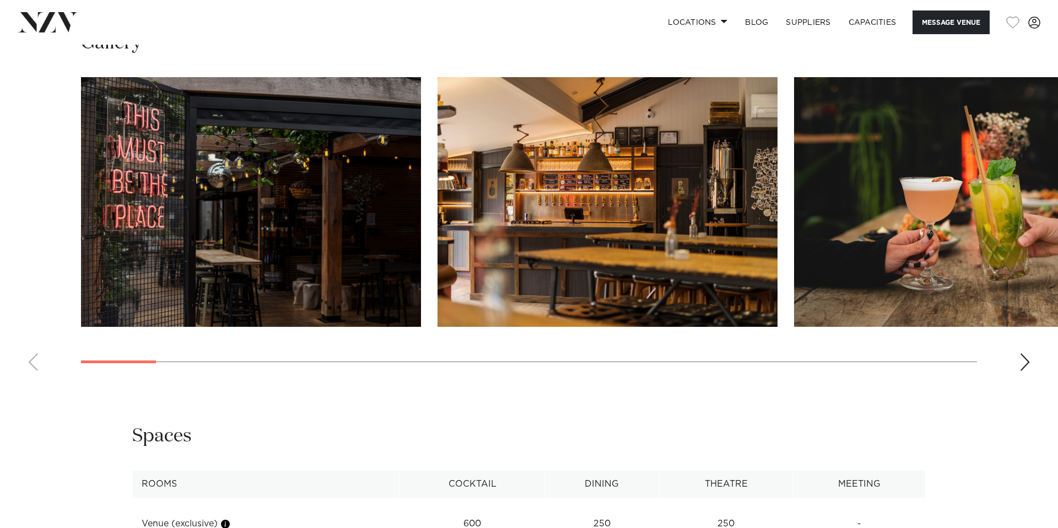
click at [1025, 366] on div "Next slide" at bounding box center [1025, 362] width 11 height 18
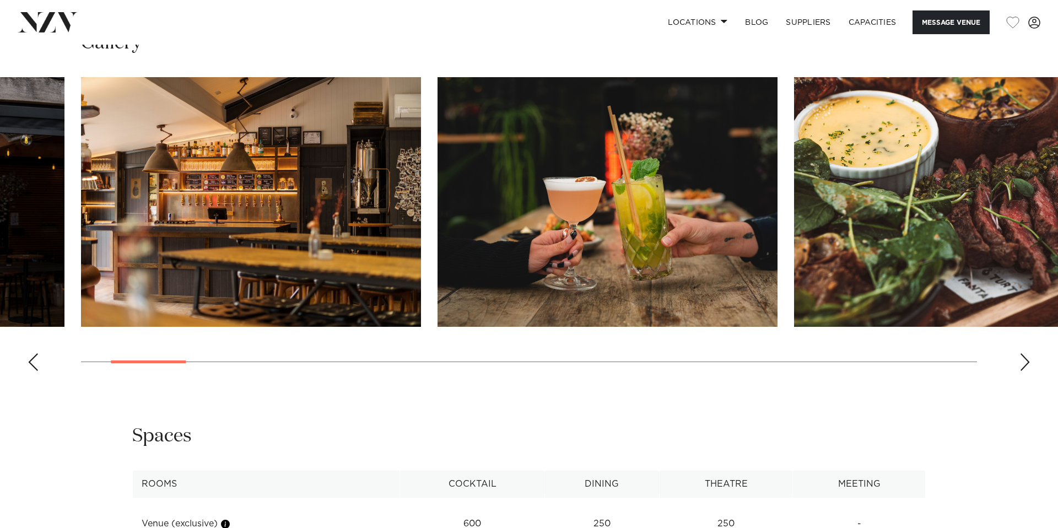
click at [1025, 366] on div "Next slide" at bounding box center [1025, 362] width 11 height 18
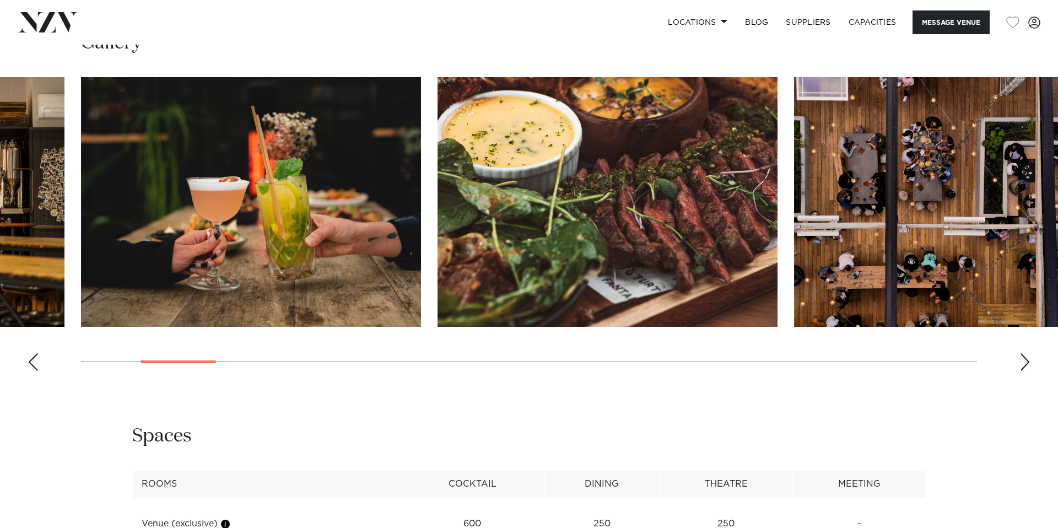
click at [1025, 366] on div "Next slide" at bounding box center [1025, 362] width 11 height 18
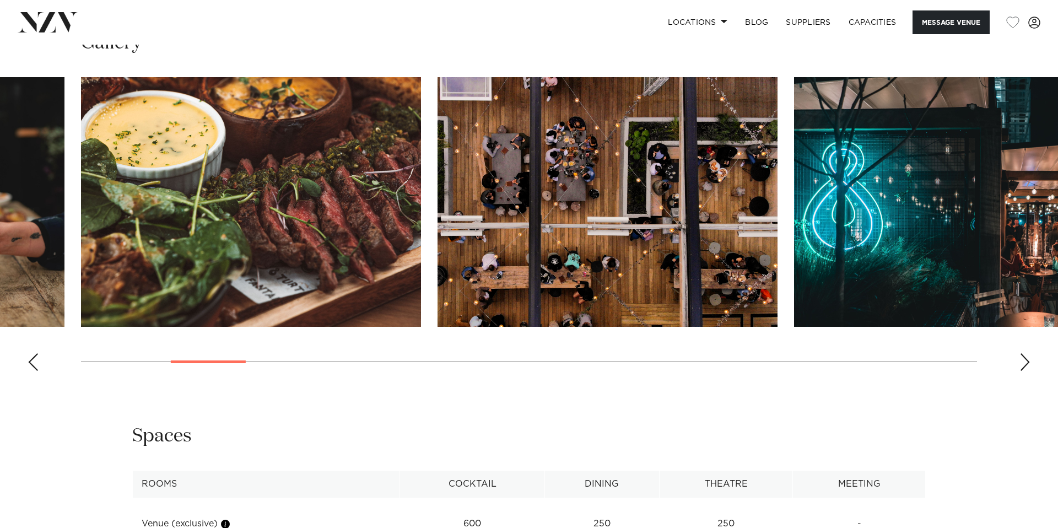
click at [1025, 366] on div "Next slide" at bounding box center [1025, 362] width 11 height 18
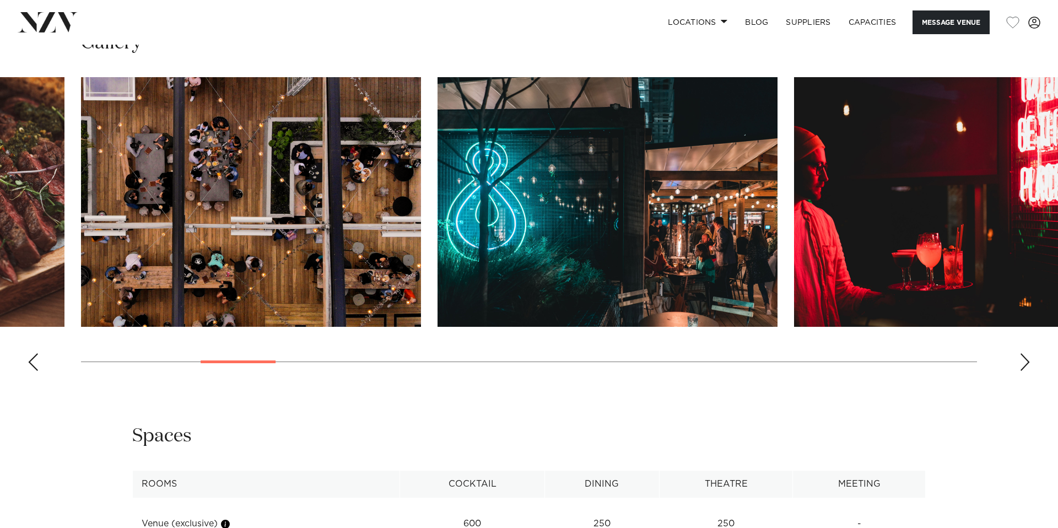
click at [1025, 366] on div "Next slide" at bounding box center [1025, 362] width 11 height 18
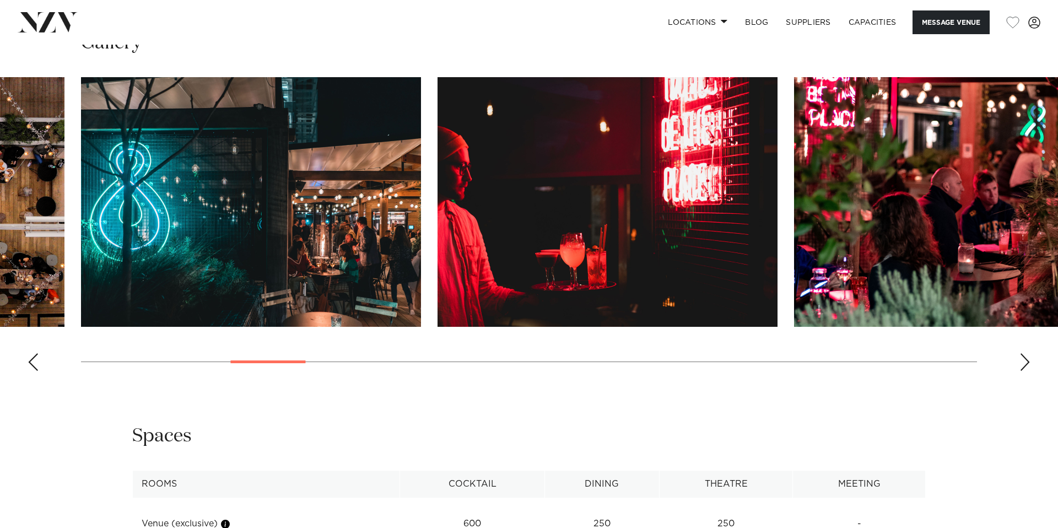
click at [1025, 366] on div "Next slide" at bounding box center [1025, 362] width 11 height 18
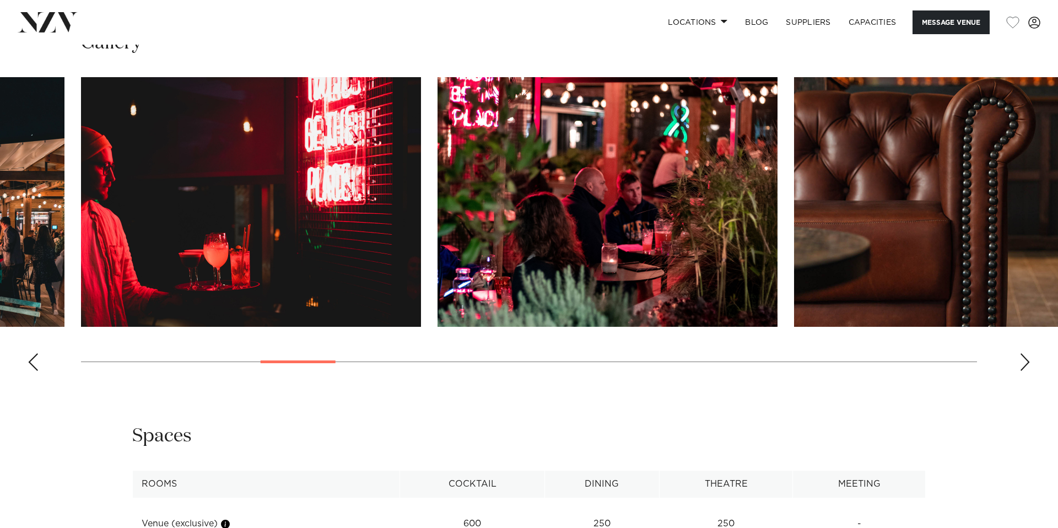
click at [1025, 366] on div "Next slide" at bounding box center [1025, 362] width 11 height 18
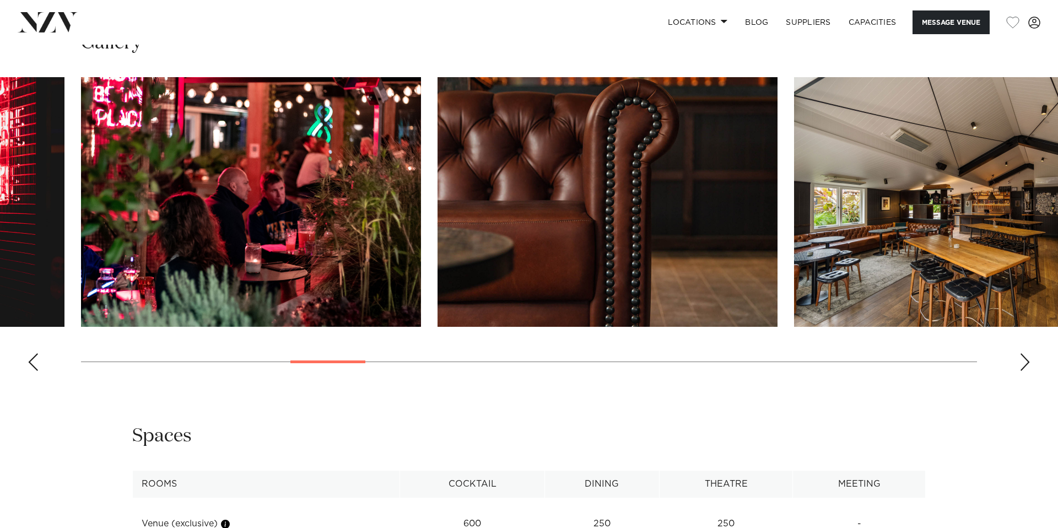
click at [1025, 366] on div "Next slide" at bounding box center [1025, 362] width 11 height 18
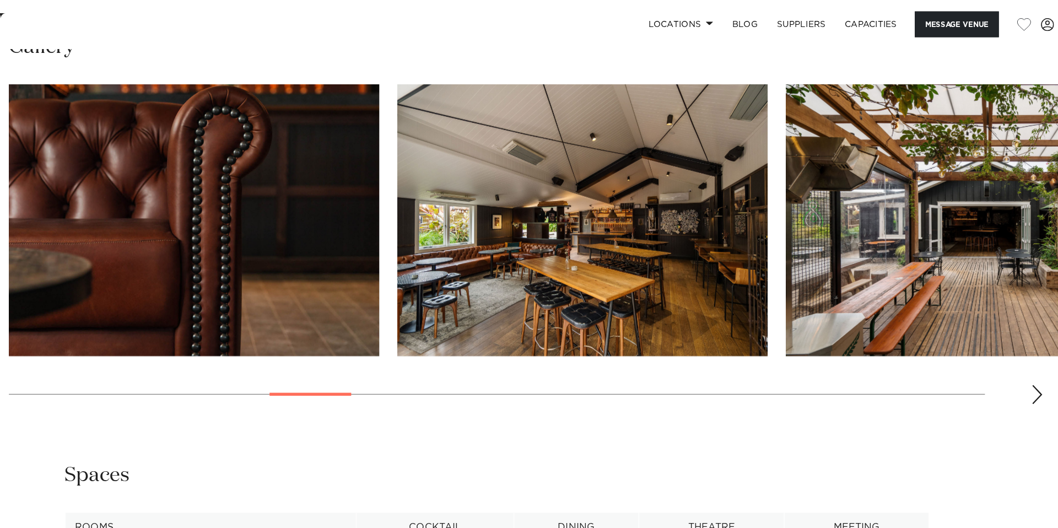
click at [1020, 363] on div "Next slide" at bounding box center [1025, 362] width 11 height 18
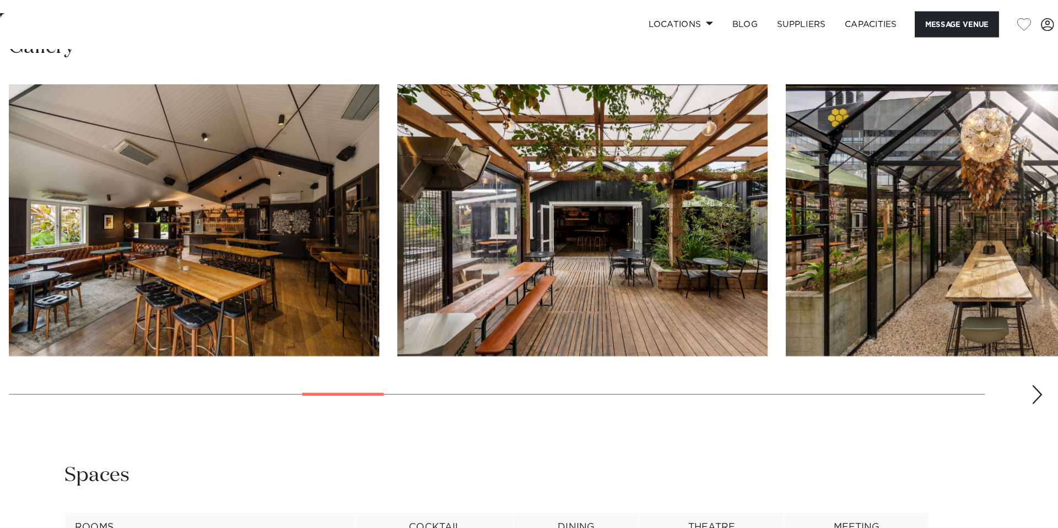
click at [1020, 363] on div "Next slide" at bounding box center [1025, 362] width 11 height 18
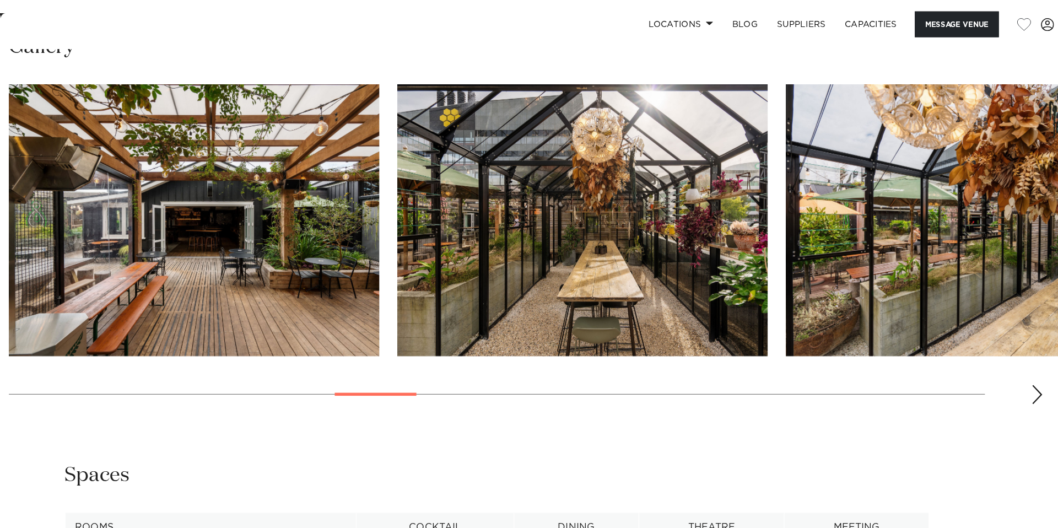
click at [1020, 363] on div "Next slide" at bounding box center [1025, 362] width 11 height 18
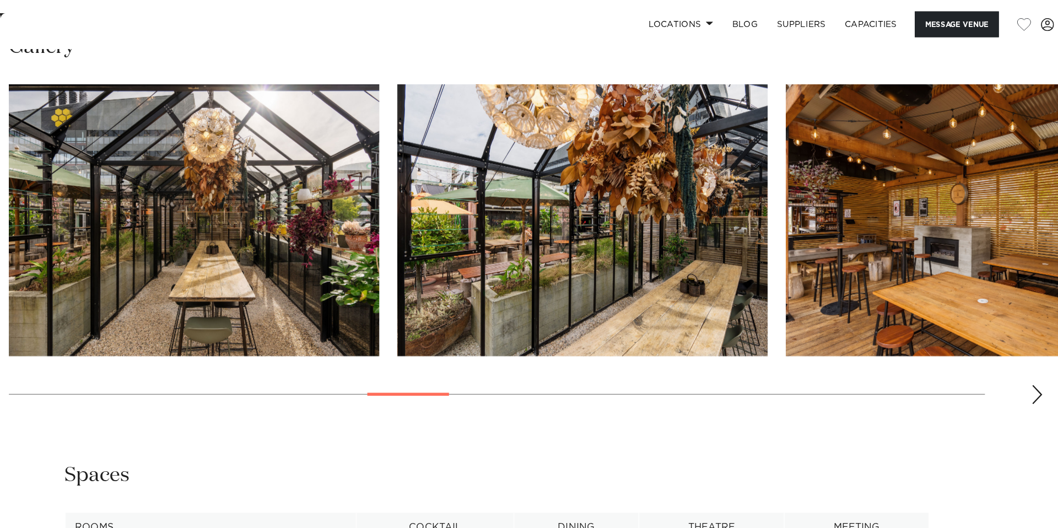
click at [1020, 363] on div "Next slide" at bounding box center [1025, 362] width 11 height 18
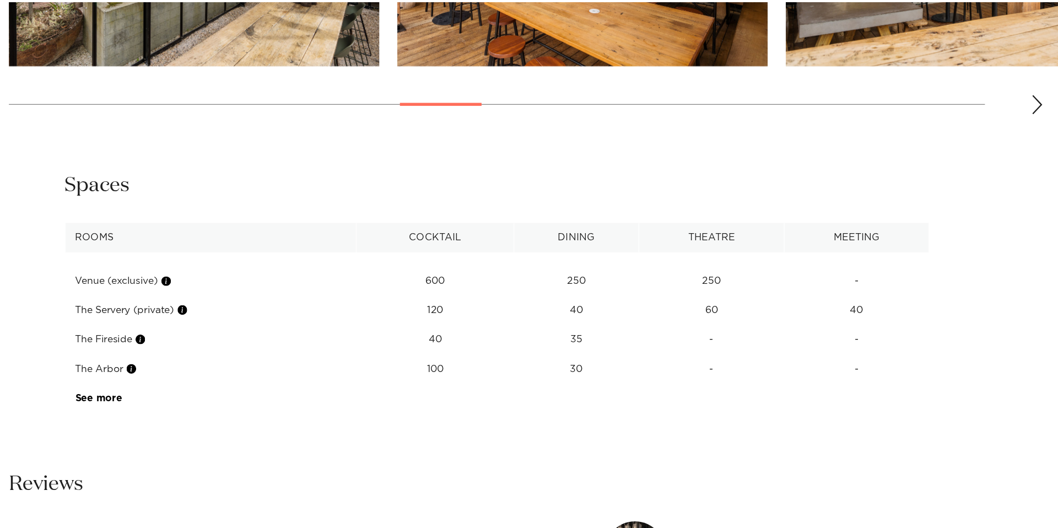
scroll to position [1459, 0]
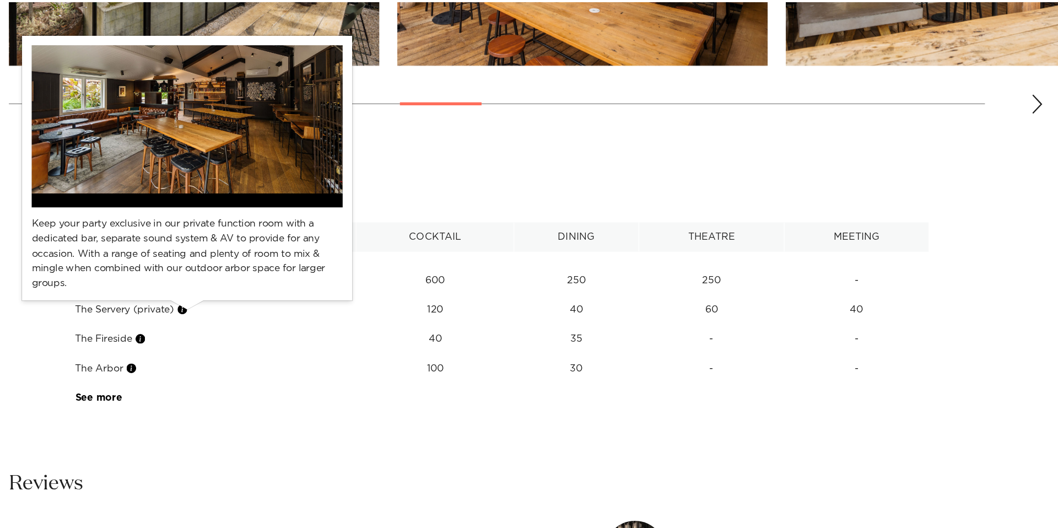
click at [246, 332] on button "button" at bounding box center [240, 326] width 11 height 11
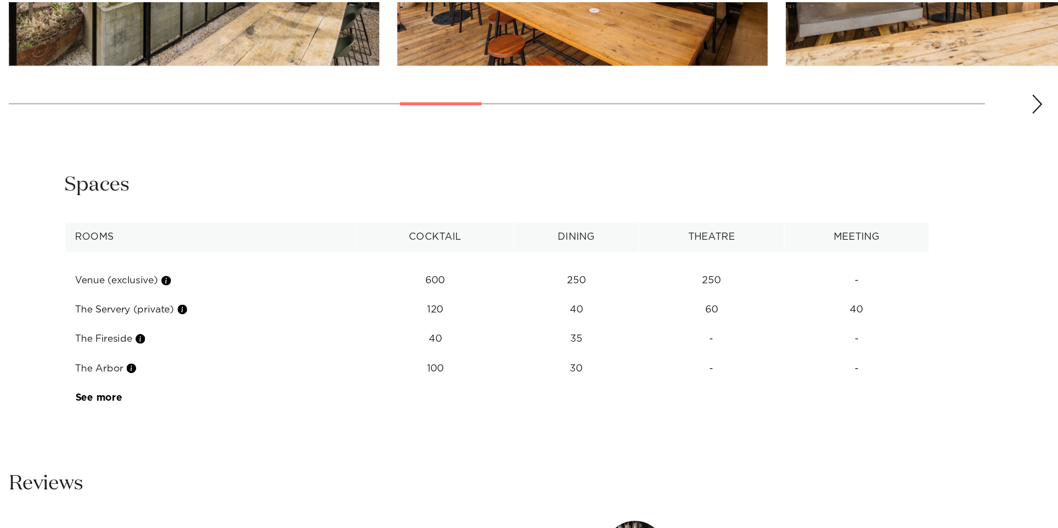
click at [172, 418] on td "See more" at bounding box center [185, 408] width 104 height 27
click at [173, 409] on link "See more" at bounding box center [185, 408] width 86 height 9
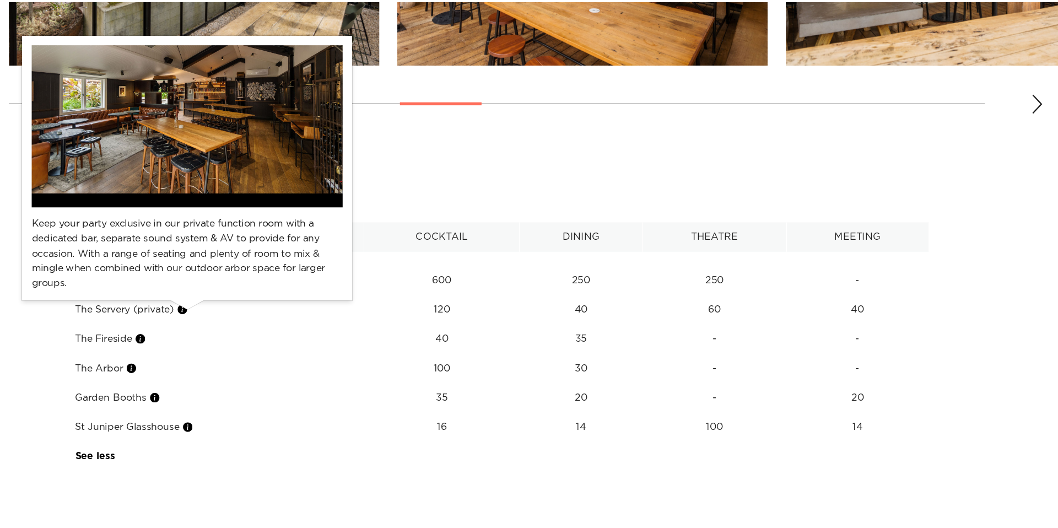
click at [244, 330] on button "button" at bounding box center [240, 326] width 11 height 11
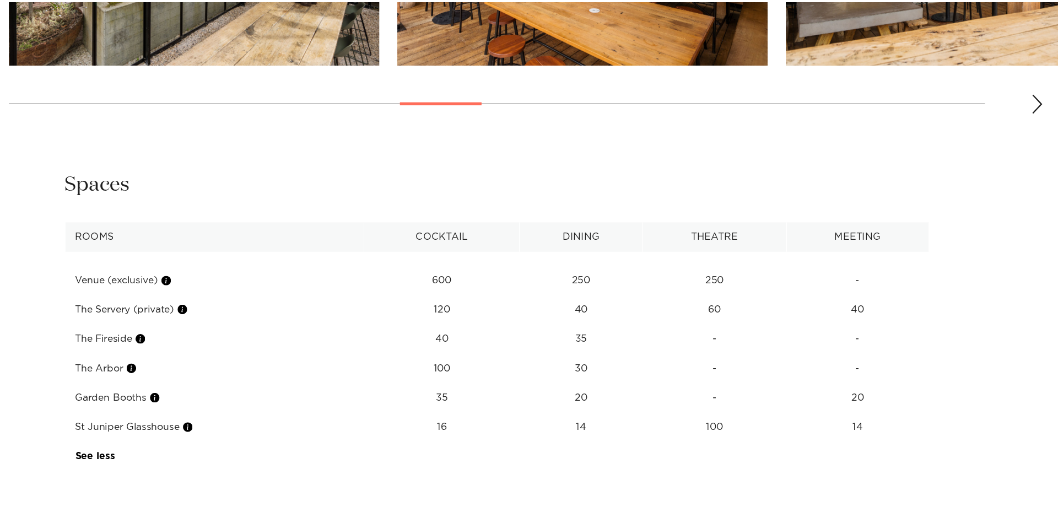
click at [216, 332] on td "The Servery (private)" at bounding box center [270, 327] width 275 height 27
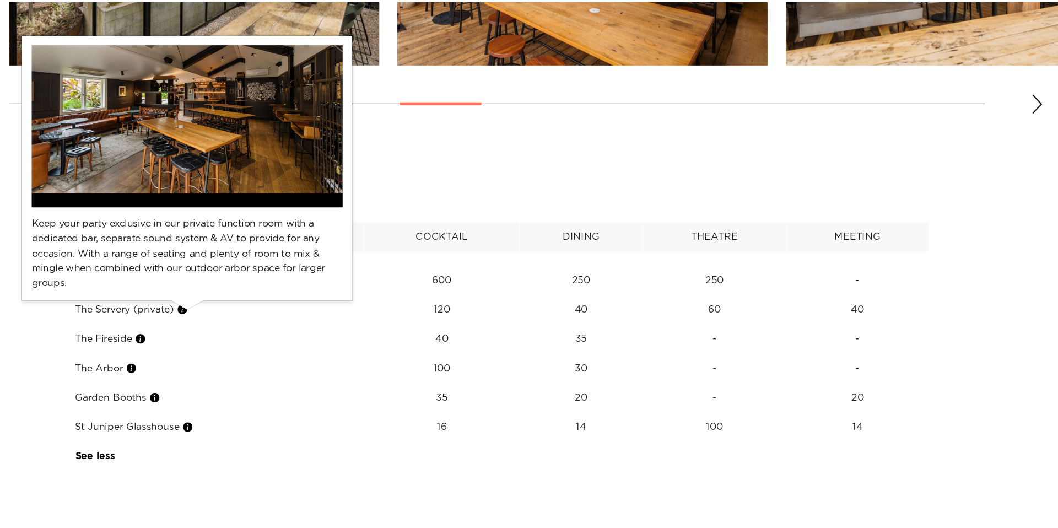
click at [246, 327] on button "button" at bounding box center [240, 326] width 11 height 11
click at [244, 328] on button "button" at bounding box center [240, 326] width 11 height 11
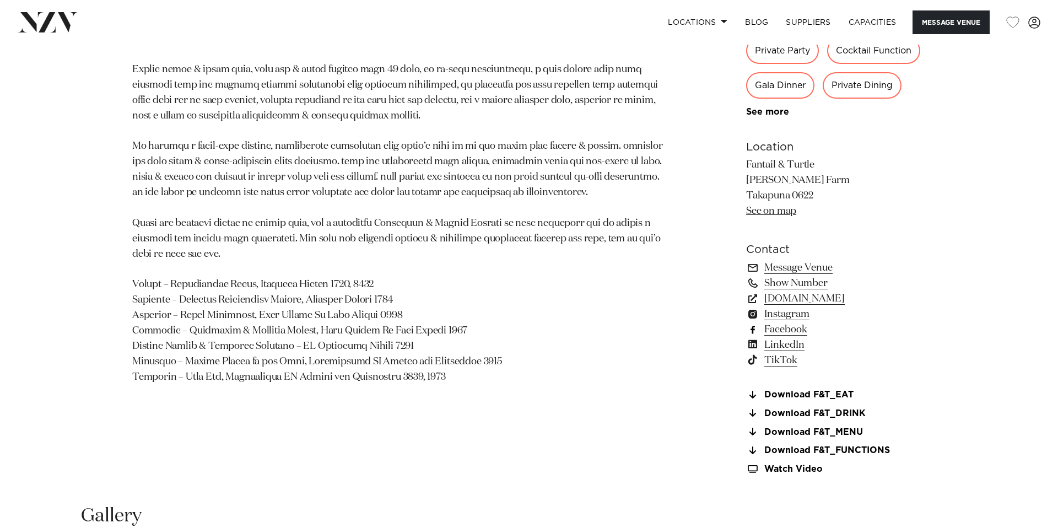
scroll to position [767, 0]
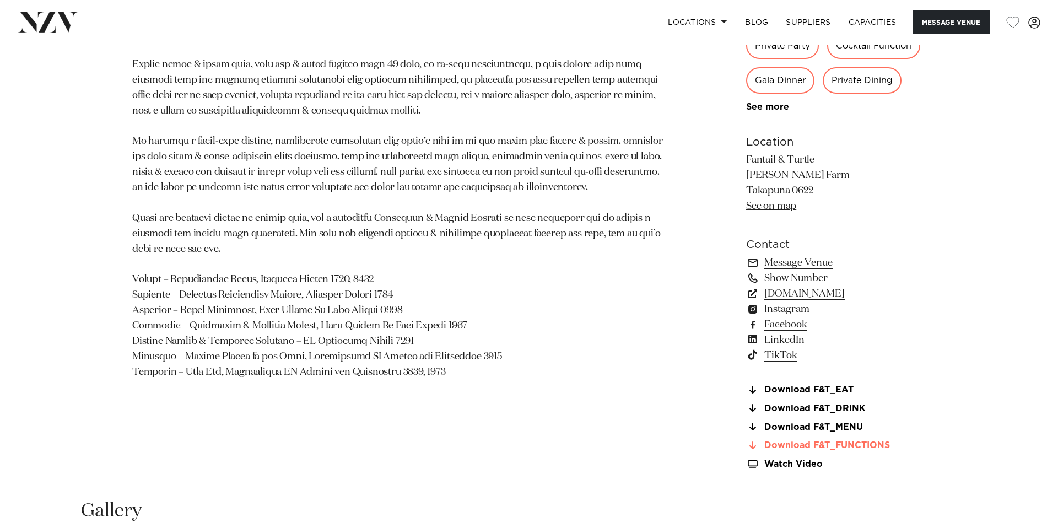
click at [858, 450] on link "Download F&T_FUNCTIONS" at bounding box center [836, 446] width 180 height 10
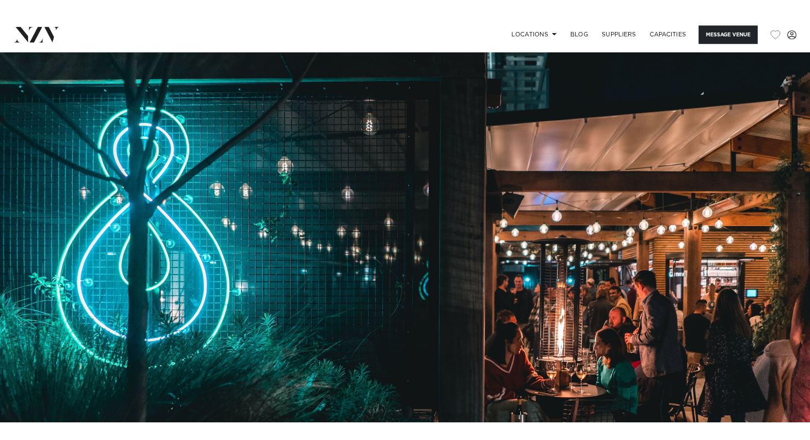
scroll to position [0, 0]
